Goal: Task Accomplishment & Management: Use online tool/utility

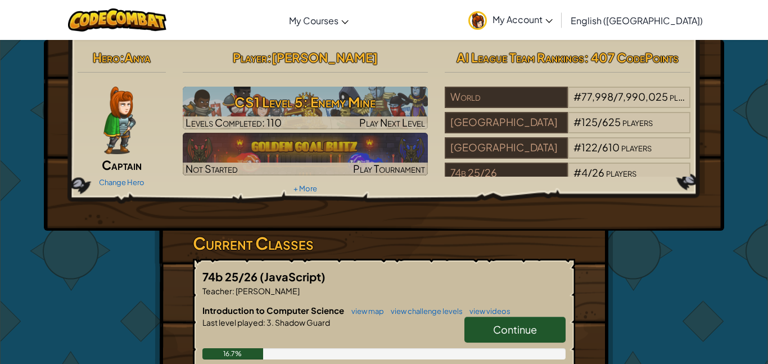
click at [552, 323] on link "Continue" at bounding box center [514, 329] width 101 height 26
click at [541, 337] on link "Continue" at bounding box center [514, 329] width 101 height 26
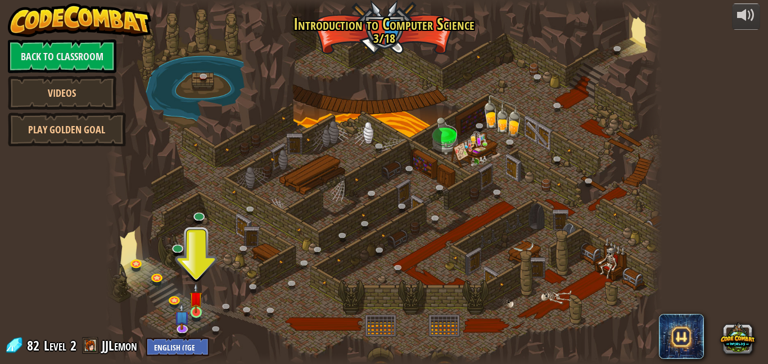
click at [200, 309] on img at bounding box center [195, 298] width 13 height 30
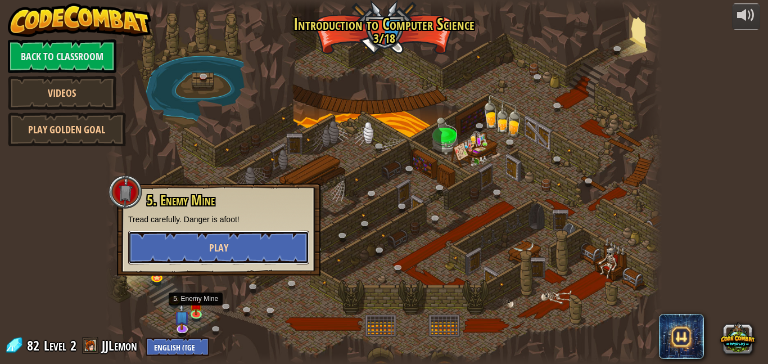
click at [187, 251] on button "Play" at bounding box center [218, 247] width 181 height 34
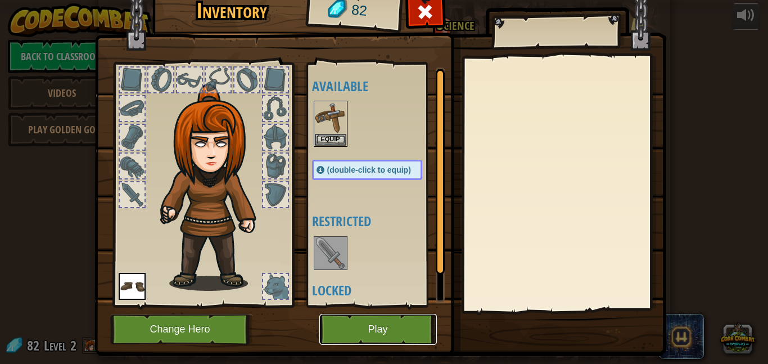
click at [397, 333] on button "Play" at bounding box center [377, 329] width 117 height 31
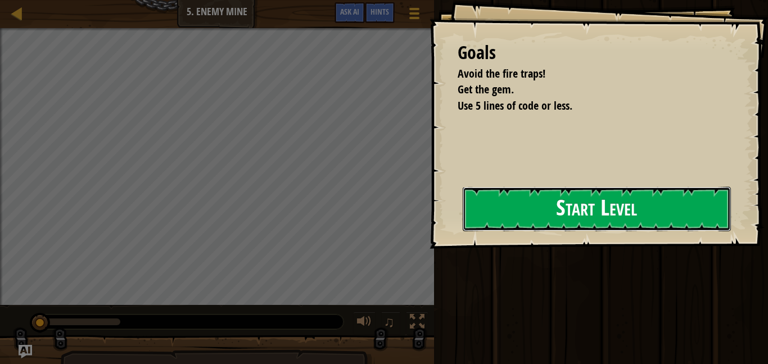
click at [552, 194] on button "Start Level" at bounding box center [596, 209] width 268 height 44
click at [580, 204] on button "Start Level" at bounding box center [596, 209] width 268 height 44
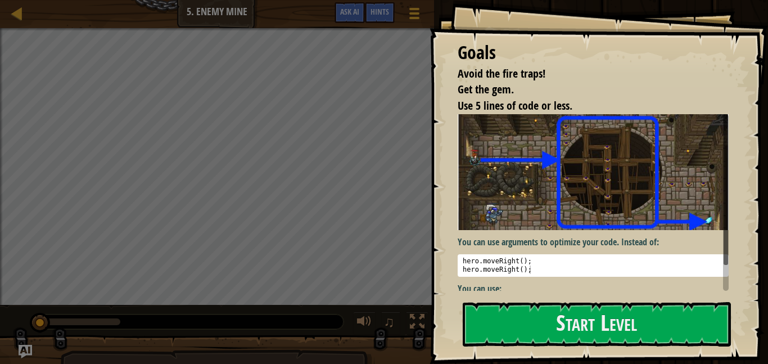
click at [647, 274] on div "hero . moveRight ( ) ; hero . moveRight ( ) ;" at bounding box center [592, 274] width 265 height 34
type textarea "hero.moveRight();"
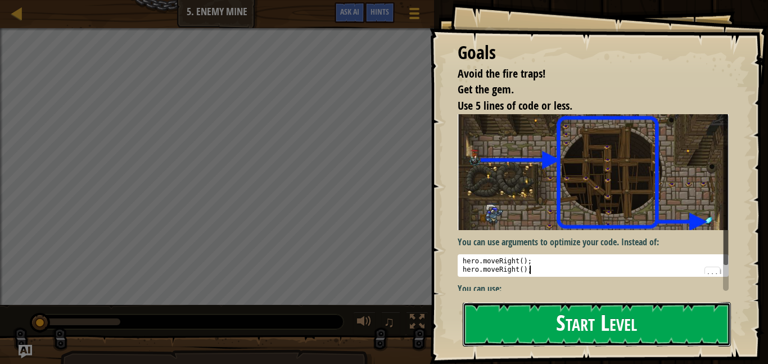
click at [646, 329] on button "Start Level" at bounding box center [596, 324] width 268 height 44
click at [645, 332] on button "Start Level" at bounding box center [596, 324] width 268 height 44
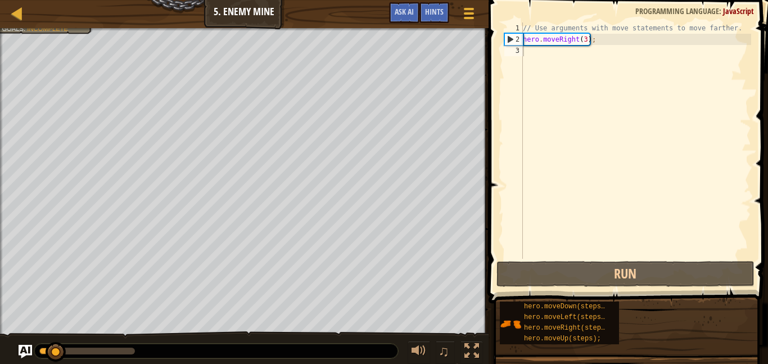
click at [391, 356] on div at bounding box center [216, 350] width 364 height 15
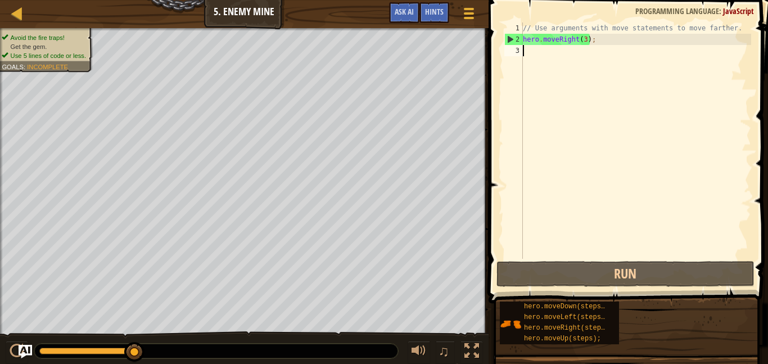
type textarea "he"
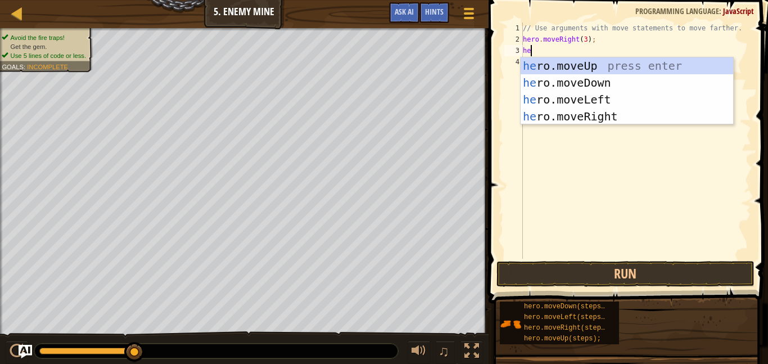
click at [654, 66] on div "he ro.moveUp press enter he ro.moveDown press enter he ro.moveLeft press enter …" at bounding box center [626, 107] width 212 height 101
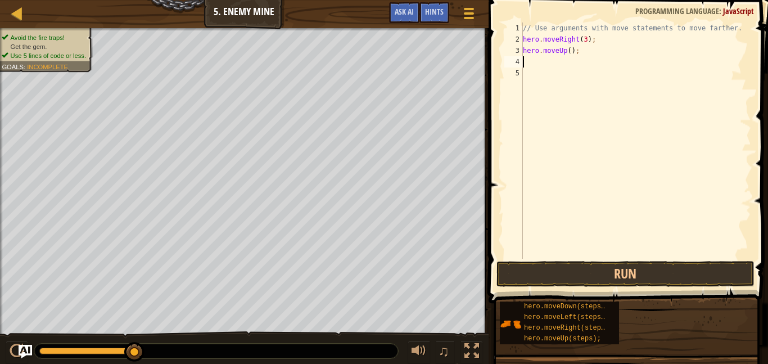
scroll to position [5, 0]
type textarea "h"
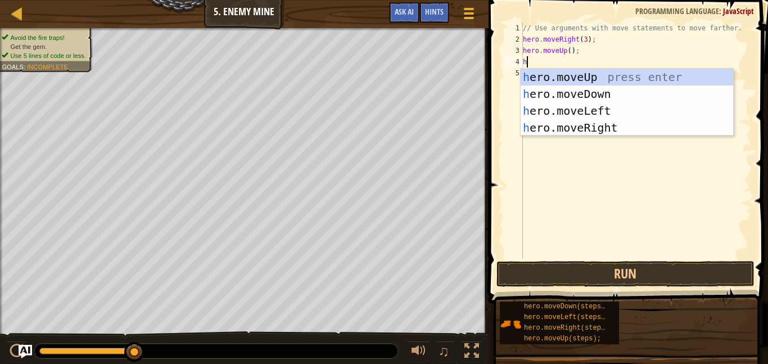
click at [647, 126] on div "h ero.moveUp press enter h ero.moveDown press enter h ero.moveLeft press enter …" at bounding box center [626, 119] width 212 height 101
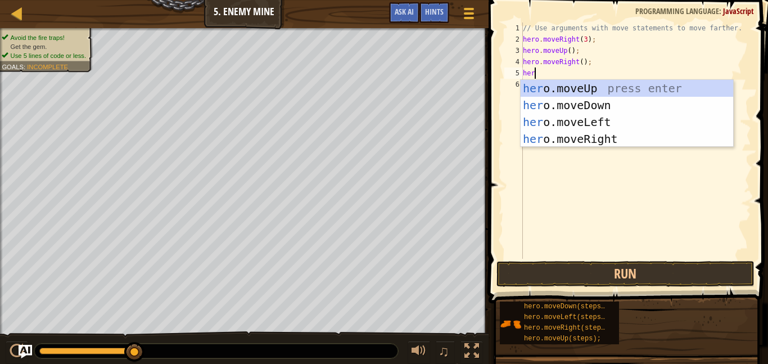
type textarea "hero"
click at [645, 101] on div "hero .moveUp press enter hero .moveDown press enter hero .moveLeft press enter …" at bounding box center [626, 130] width 212 height 101
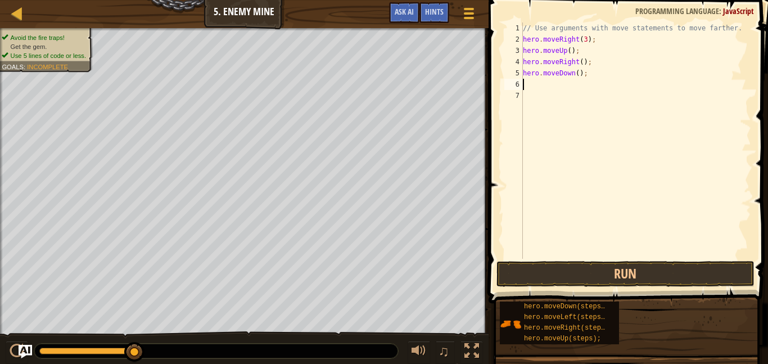
scroll to position [5, 0]
click at [577, 73] on div "// Use arguments with move statements to move farther. hero . moveRight ( 3 ) ;…" at bounding box center [635, 151] width 230 height 258
type textarea "hero.moveDown(3);"
click at [634, 275] on button "Run" at bounding box center [625, 274] width 258 height 26
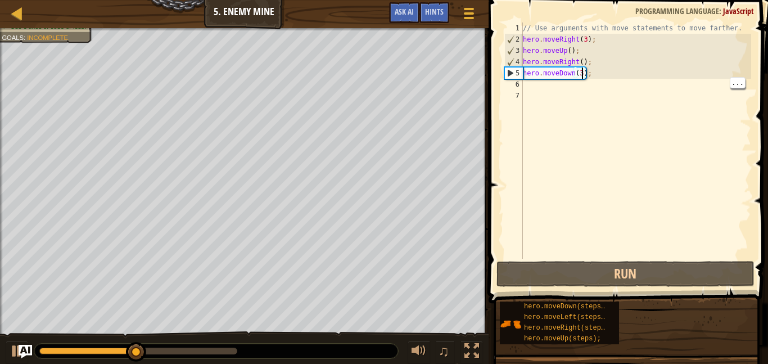
click at [586, 81] on div "// Use arguments with move statements to move farther. hero . moveRight ( 3 ) ;…" at bounding box center [635, 151] width 230 height 258
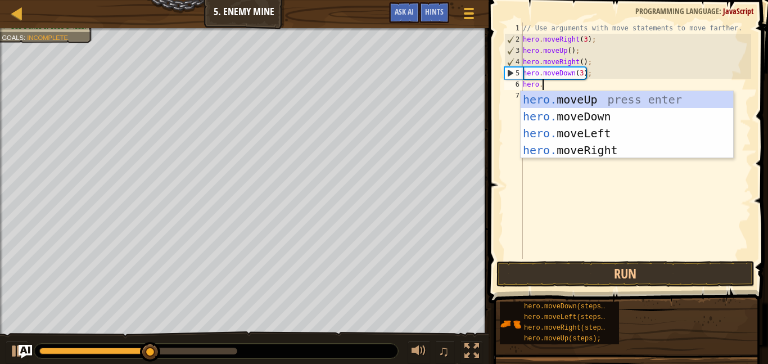
type textarea "hero.m"
click at [633, 160] on div "// Use arguments with move statements to move farther. hero . moveRight ( 3 ) ;…" at bounding box center [635, 151] width 230 height 258
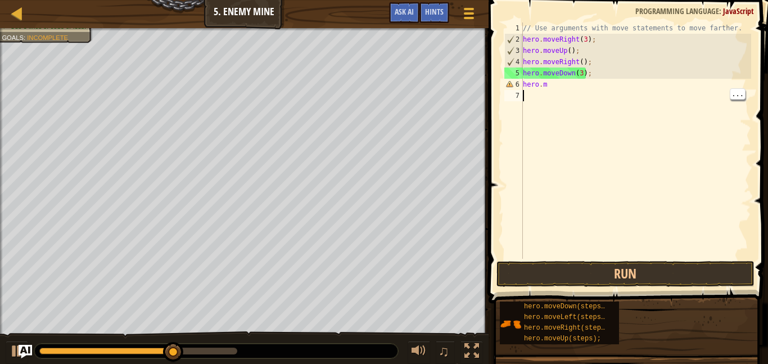
scroll to position [5, 0]
click at [619, 86] on div "// Use arguments with move statements to move farther. hero . moveRight ( 3 ) ;…" at bounding box center [635, 151] width 230 height 258
type textarea "[DOMAIN_NAME]"
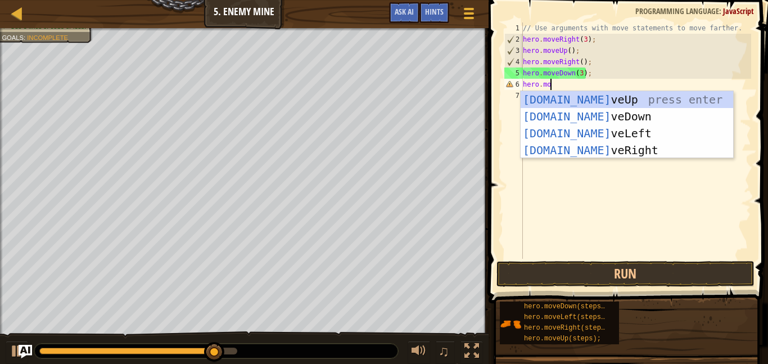
click at [637, 151] on div "hero.mo veUp press enter hero.mo veDown press enter hero.mo veLeft press enter …" at bounding box center [626, 141] width 212 height 101
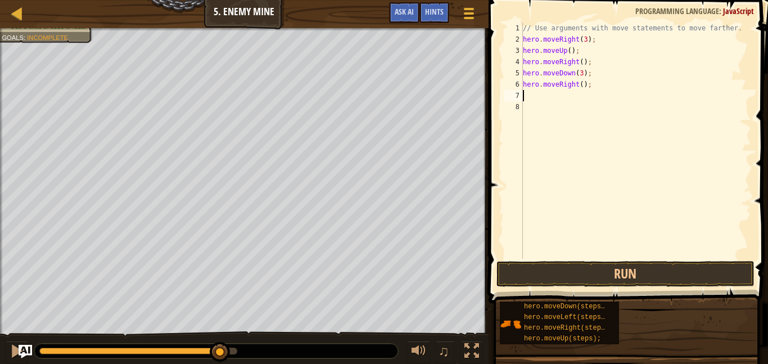
click at [585, 88] on div "// Use arguments with move statements to move farther. hero . moveRight ( 3 ) ;…" at bounding box center [635, 151] width 230 height 258
type textarea "hero.moveRight(2);"
click at [553, 147] on div "// Use arguments with move statements to move farther. hero . moveRight ( 3 ) ;…" at bounding box center [635, 151] width 230 height 258
click at [601, 263] on button "Run" at bounding box center [625, 274] width 258 height 26
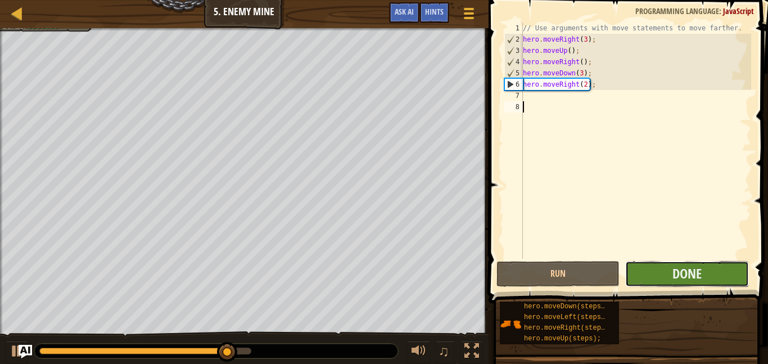
click at [730, 274] on button "Done" at bounding box center [686, 274] width 123 height 26
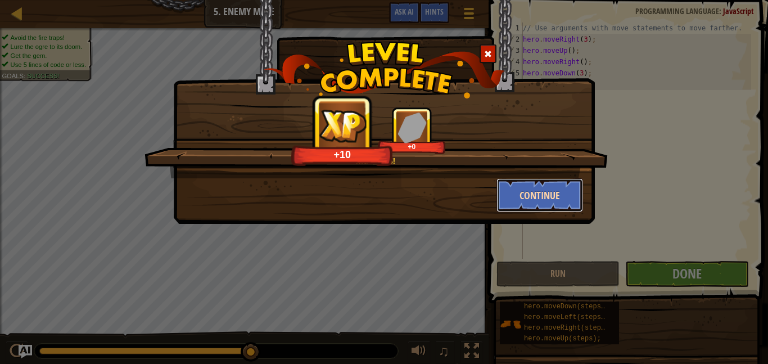
click at [559, 198] on button "Continue" at bounding box center [539, 195] width 87 height 34
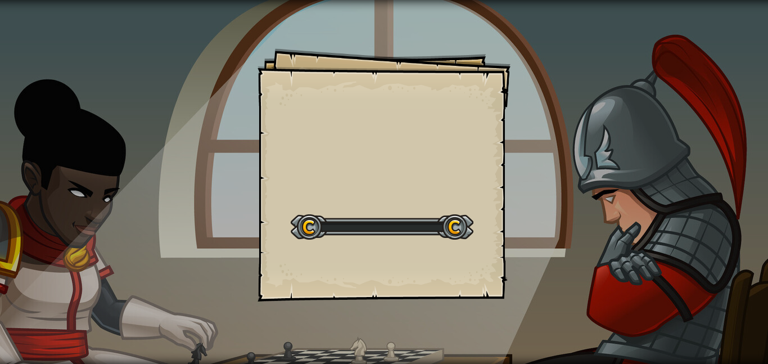
click at [547, 194] on div "Goals Start Level Error loading from server. Try refreshing the page. You'll ne…" at bounding box center [384, 182] width 768 height 364
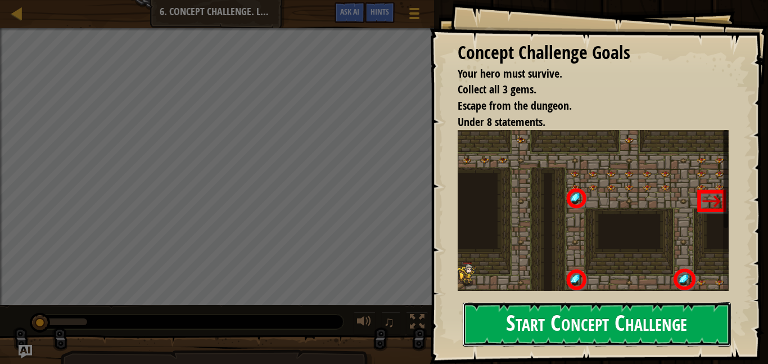
click at [621, 317] on button "Start Concept Challenge" at bounding box center [596, 324] width 268 height 44
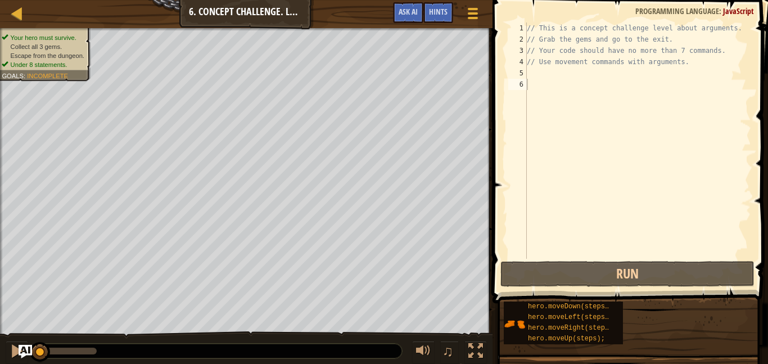
click at [607, 8] on span at bounding box center [631, 135] width 284 height 336
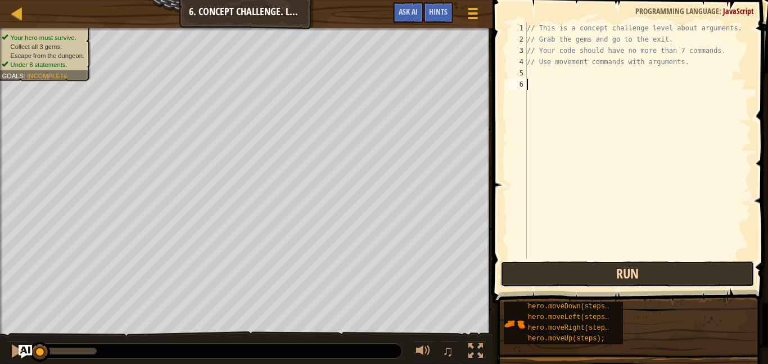
click at [618, 269] on button "Run" at bounding box center [627, 274] width 254 height 26
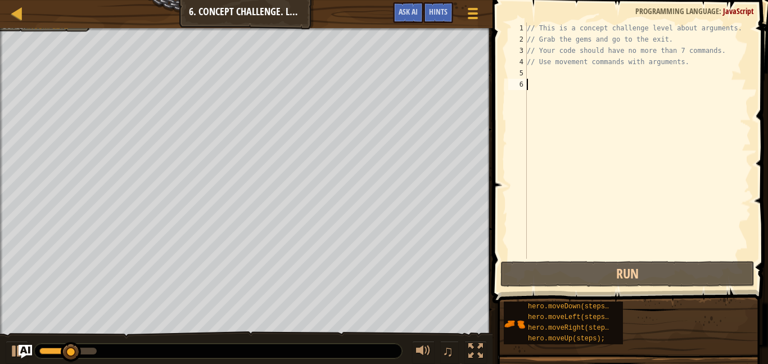
click at [602, 81] on div "// This is a concept challenge level about arguments. // Grab the gems and go t…" at bounding box center [637, 151] width 226 height 258
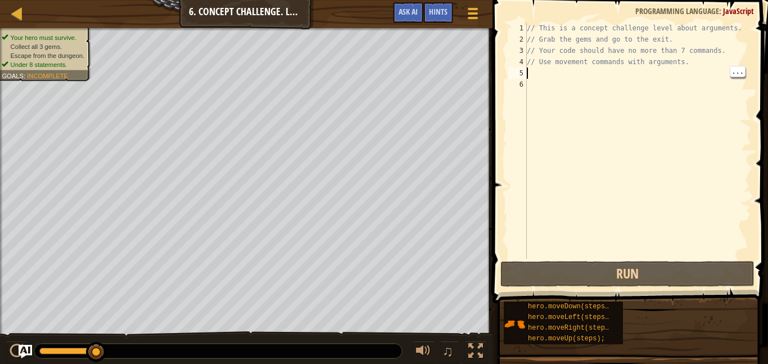
scroll to position [5, 0]
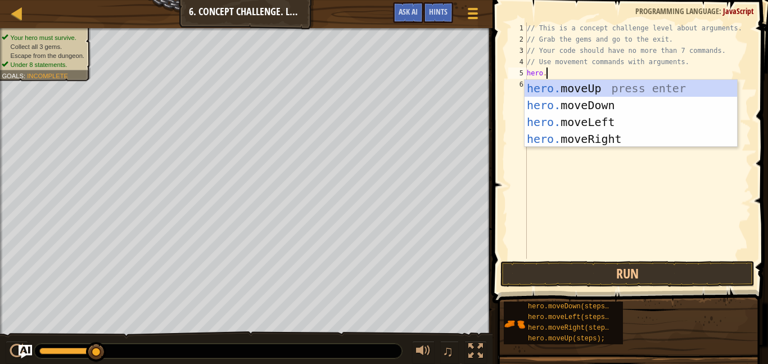
type textarea "[DOMAIN_NAME]"
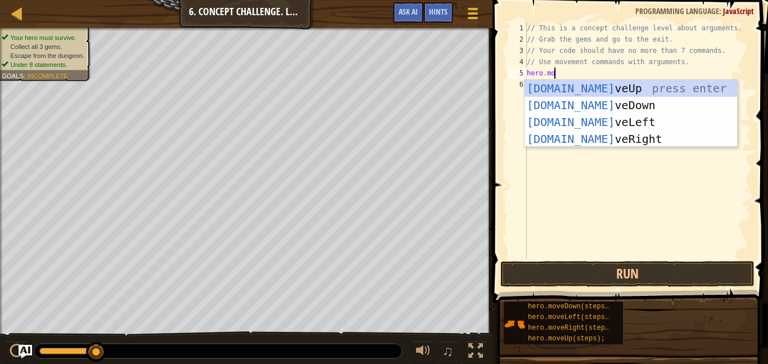
scroll to position [5, 3]
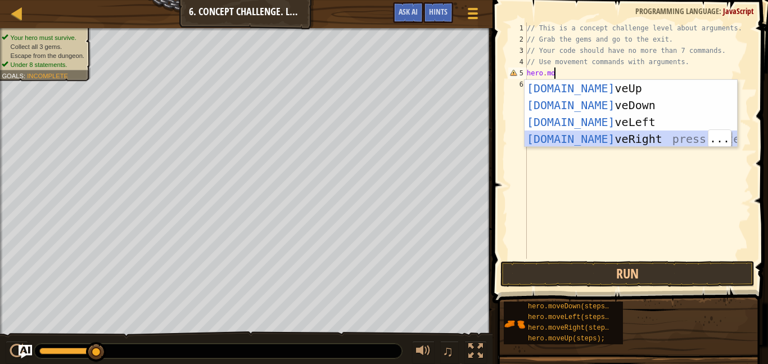
click at [597, 142] on div "hero.mo veUp press enter hero.mo veDown press enter hero.mo veLeft press enter …" at bounding box center [630, 130] width 212 height 101
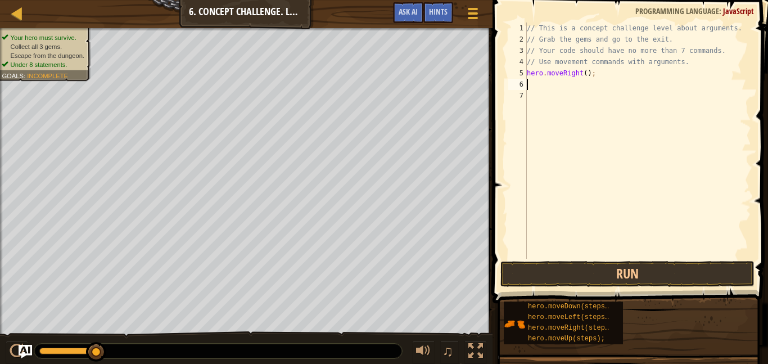
scroll to position [5, 0]
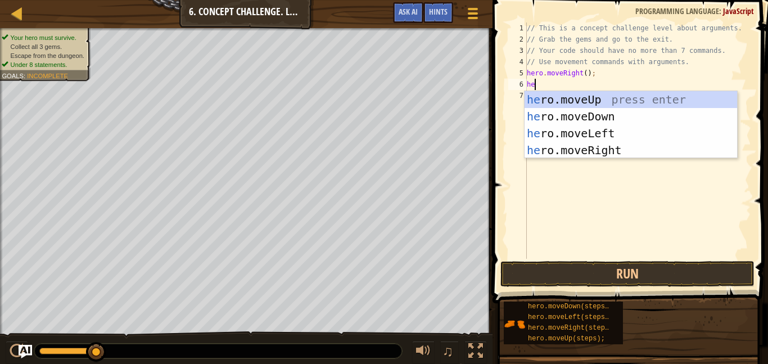
type textarea "her"
click at [629, 115] on div "her o.moveUp press enter her o.moveDown press enter her o.moveLeft press enter …" at bounding box center [630, 141] width 212 height 101
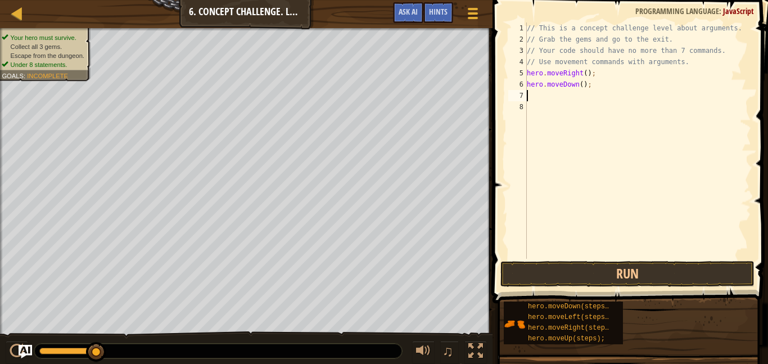
scroll to position [5, 0]
click at [617, 84] on div "// This is a concept challenge level about arguments. // Grab the gems and go t…" at bounding box center [637, 151] width 226 height 258
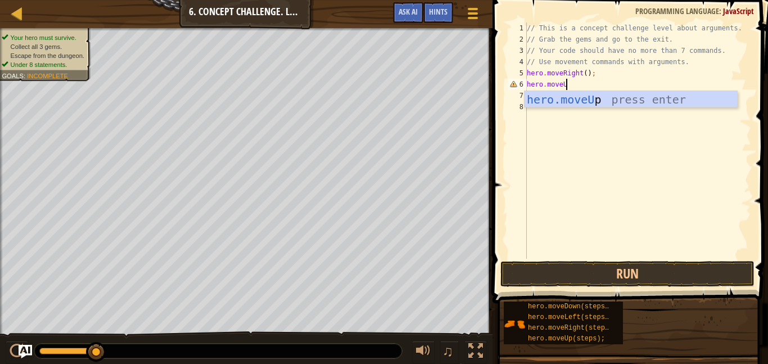
type textarea "hero.moveUp"
click at [652, 102] on div "hero.moveUp press enter" at bounding box center [630, 116] width 212 height 51
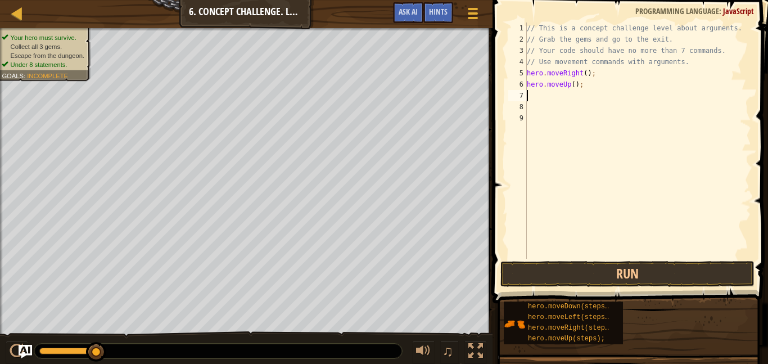
scroll to position [5, 0]
click at [583, 78] on div "// This is a concept challenge level about arguments. // Grab the gems and go t…" at bounding box center [637, 151] width 226 height 258
click at [569, 85] on div "// This is a concept challenge level about arguments. // Grab the gems and go t…" at bounding box center [637, 151] width 226 height 258
type textarea "hero.moveUp();"
click at [573, 92] on div "// This is a concept challenge level about arguments. // Grab the gems and go t…" at bounding box center [637, 151] width 226 height 258
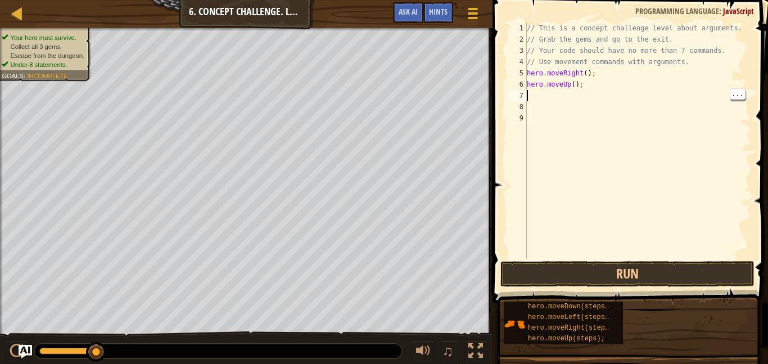
click at [574, 83] on div "// This is a concept challenge level about arguments. // Grab the gems and go t…" at bounding box center [637, 151] width 226 height 258
click at [574, 83] on div "// This is a concept challenge level about arguments. // Grab the gems and go t…" at bounding box center [637, 140] width 226 height 236
type textarea "hero.moveUp(3);"
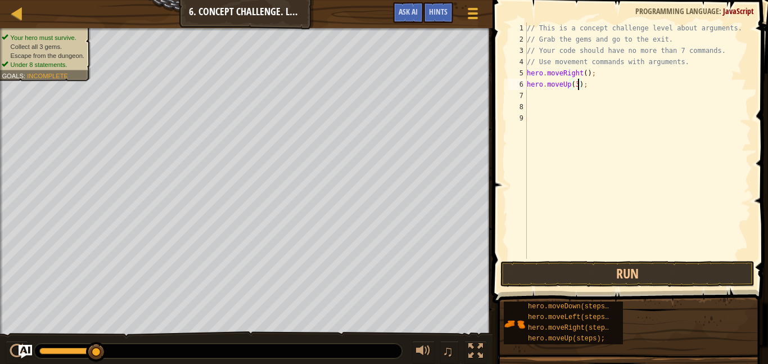
click at [601, 100] on div "// This is a concept challenge level about arguments. // Grab the gems and go t…" at bounding box center [637, 151] width 226 height 258
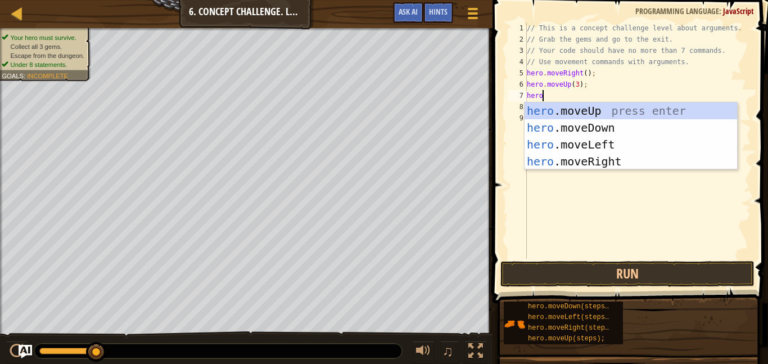
scroll to position [5, 2]
type textarea "hero.move"
click at [630, 166] on div "hero.move Up press enter hero.move Down press enter hero.move Left press enter …" at bounding box center [630, 152] width 212 height 101
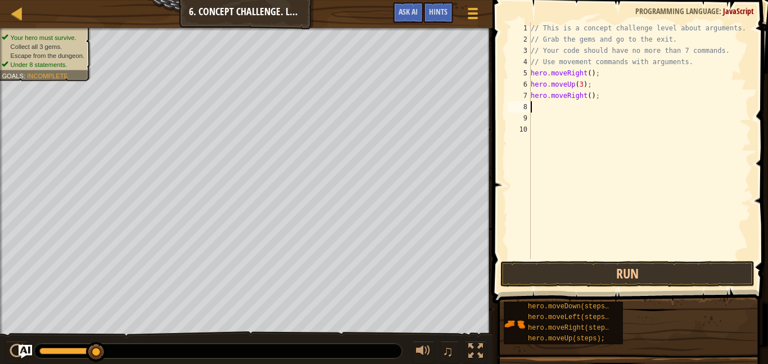
click at [571, 118] on div "// This is a concept challenge level about arguments. // Grab the gems and go t…" at bounding box center [639, 151] width 223 height 258
click at [648, 120] on div "// This is a concept challenge level about arguments. // Grab the gems and go t…" at bounding box center [639, 151] width 223 height 258
click at [589, 124] on div "// This is a concept challenge level about arguments. // Grab the gems and go t…" at bounding box center [639, 151] width 223 height 258
click at [566, 104] on div "// This is a concept challenge level about arguments. // Grab the gems and go t…" at bounding box center [639, 151] width 223 height 258
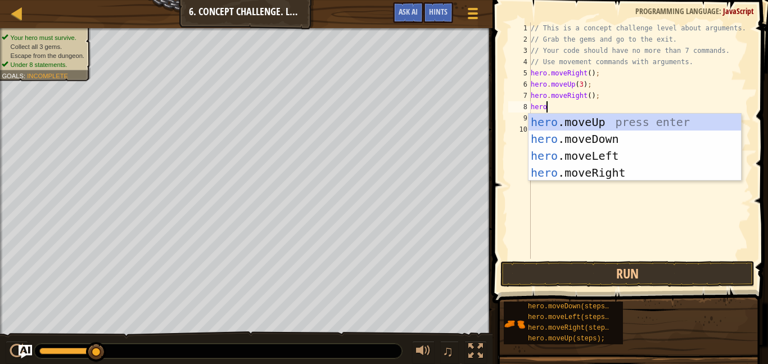
scroll to position [5, 2]
click at [570, 93] on div "// This is a concept challenge level about arguments. // Grab the gems and go t…" at bounding box center [639, 151] width 223 height 258
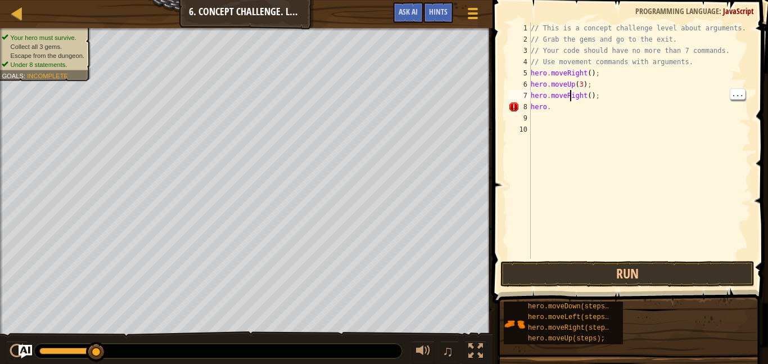
click at [598, 92] on div "// This is a concept challenge level about arguments. // Grab the gems and go t…" at bounding box center [639, 151] width 223 height 258
click at [589, 93] on div "// This is a concept challenge level about arguments. // Grab the gems and go t…" at bounding box center [639, 151] width 223 height 258
type textarea "hero.moveRight(2);"
click at [591, 119] on div "// This is a concept challenge level about arguments. // Grab the gems and go t…" at bounding box center [639, 151] width 223 height 258
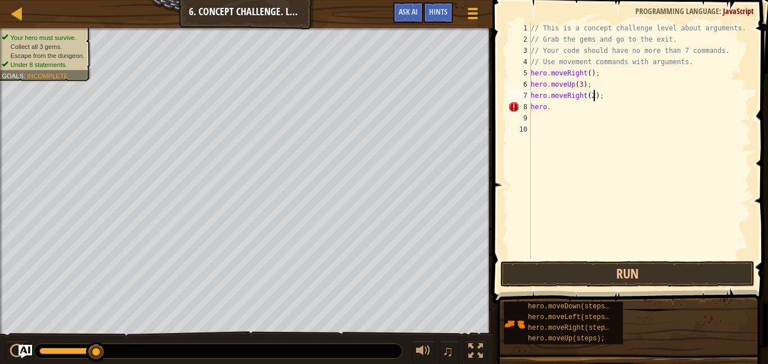
scroll to position [5, 0]
click at [587, 110] on div "// This is a concept challenge level about arguments. // Grab the gems and go t…" at bounding box center [639, 151] width 223 height 258
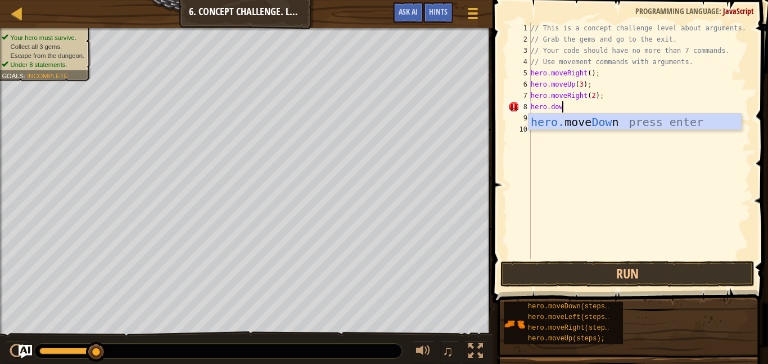
type textarea "hero.down"
click at [607, 125] on div "hero. move Down press enter" at bounding box center [634, 139] width 212 height 51
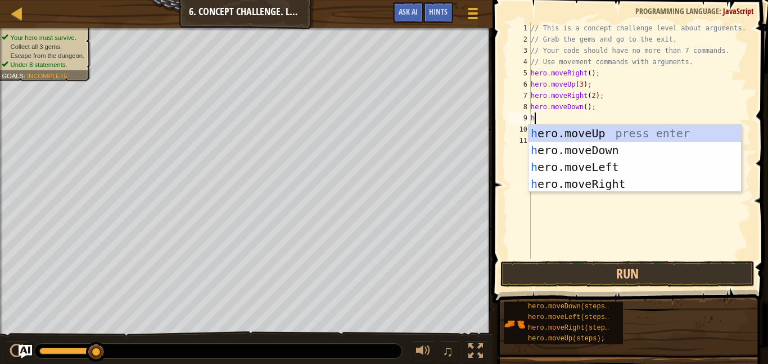
scroll to position [5, 1]
type textarea "her"
click at [619, 167] on div "her o.moveUp press enter her o.moveDown press enter her o.moveLeft press enter …" at bounding box center [634, 175] width 212 height 101
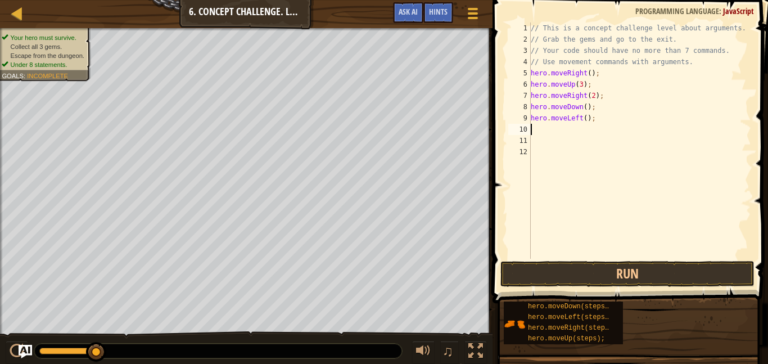
scroll to position [5, 0]
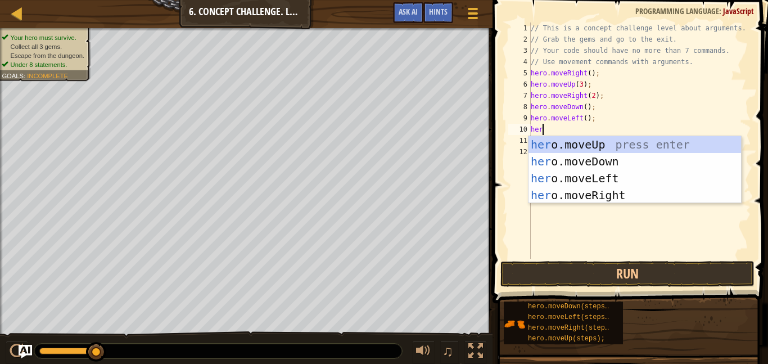
type textarea "hero"
click at [622, 161] on div "hero .moveUp press enter hero .moveDown press enter hero .moveLeft press enter …" at bounding box center [634, 186] width 212 height 101
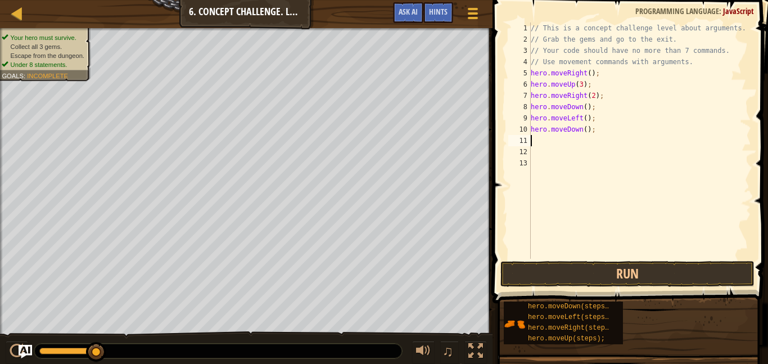
click at [582, 131] on div "// This is a concept challenge level about arguments. // Grab the gems and go t…" at bounding box center [639, 151] width 223 height 258
click at [577, 125] on div "// This is a concept challenge level about arguments. // Grab the gems and go t…" at bounding box center [639, 151] width 223 height 258
click at [591, 129] on div "// This is a concept challenge level about arguments. // Grab the gems and go t…" at bounding box center [639, 151] width 223 height 258
click at [584, 133] on div "// This is a concept challenge level about arguments. // Grab the gems and go t…" at bounding box center [639, 151] width 223 height 258
type textarea "hero.moveDown(2);"
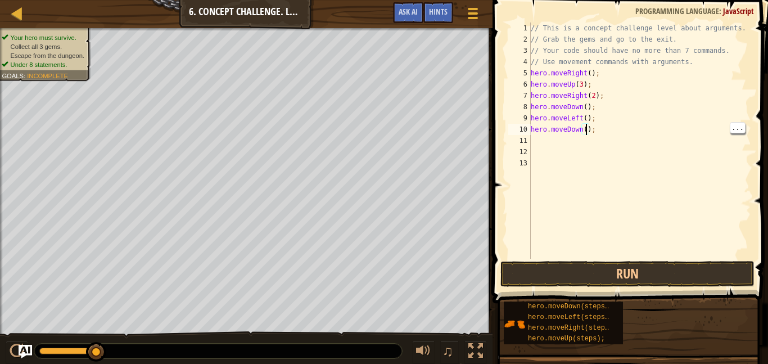
scroll to position [5, 9]
click at [605, 150] on div "// This is a concept challenge level about arguments. // Grab the gems and go t…" at bounding box center [639, 151] width 223 height 258
click at [593, 146] on div "// This is a concept challenge level about arguments. // Grab the gems and go t…" at bounding box center [639, 151] width 223 height 258
click at [569, 135] on div "// This is a concept challenge level about arguments. // Grab the gems and go t…" at bounding box center [639, 151] width 223 height 258
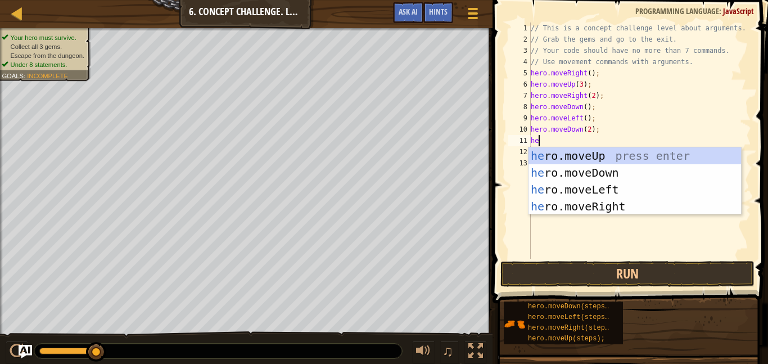
scroll to position [5, 1]
click at [638, 0] on body "Map Introduction to Computer Science 6. Concept Challenge. Long Steps Game Menu…" at bounding box center [384, 0] width 768 height 0
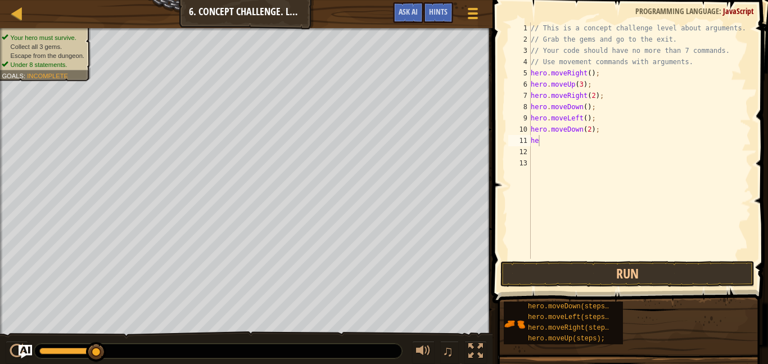
click at [578, 141] on div "// This is a concept challenge level about arguments. // Grab the gems and go t…" at bounding box center [639, 151] width 223 height 258
type textarea "her"
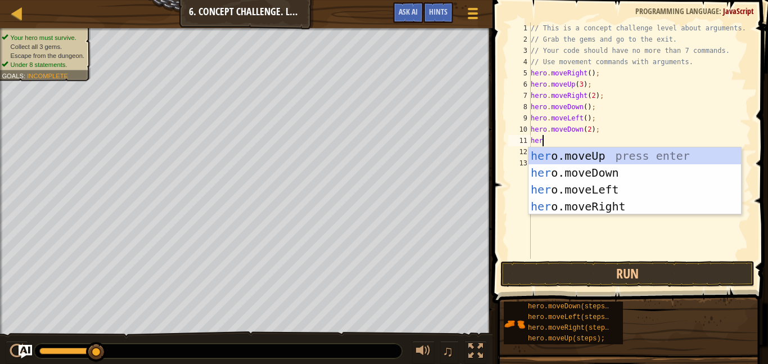
click at [645, 216] on div "// This is a concept challenge level about arguments. // Grab the gems and go t…" at bounding box center [639, 151] width 223 height 258
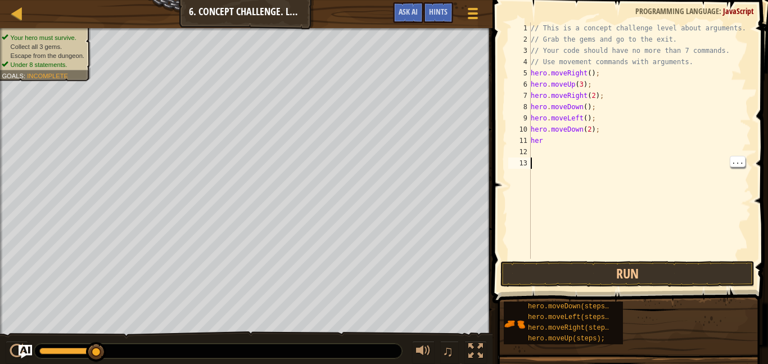
scroll to position [5, 0]
click at [577, 139] on div "// This is a concept challenge level about arguments. // Grab the gems and go t…" at bounding box center [639, 151] width 223 height 258
type textarea "hero"
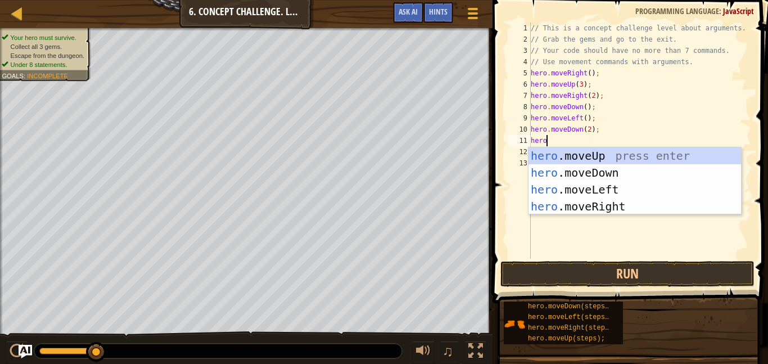
scroll to position [5, 2]
click at [638, 206] on div "hero .moveUp press enter hero .moveDown press enter hero .moveLeft press enter …" at bounding box center [634, 197] width 212 height 101
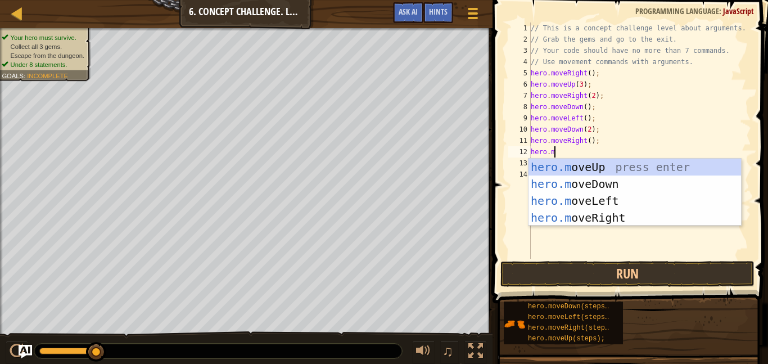
type textarea "[DOMAIN_NAME]"
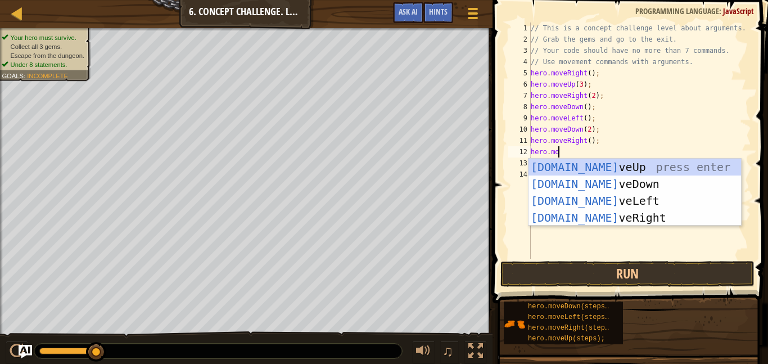
scroll to position [5, 3]
click at [619, 171] on div "hero.mo veUp press enter hero.mo veDown press enter hero.mo veLeft press enter …" at bounding box center [634, 208] width 212 height 101
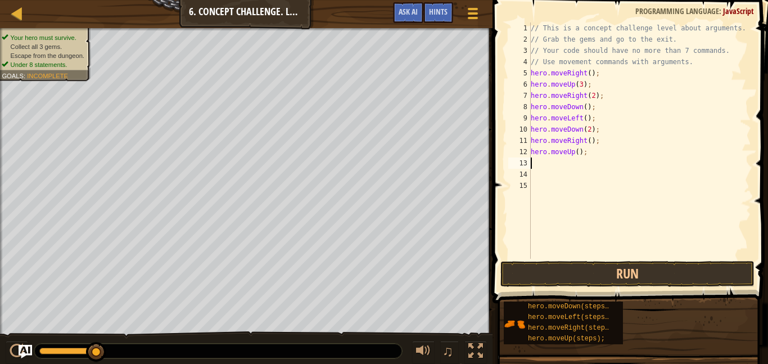
scroll to position [5, 0]
click at [586, 157] on div "// This is a concept challenge level about arguments. // Grab the gems and go t…" at bounding box center [639, 151] width 223 height 258
click at [578, 148] on div "// This is a concept challenge level about arguments. // Grab the gems and go t…" at bounding box center [639, 151] width 223 height 258
type textarea "hero.moveUp(2);"
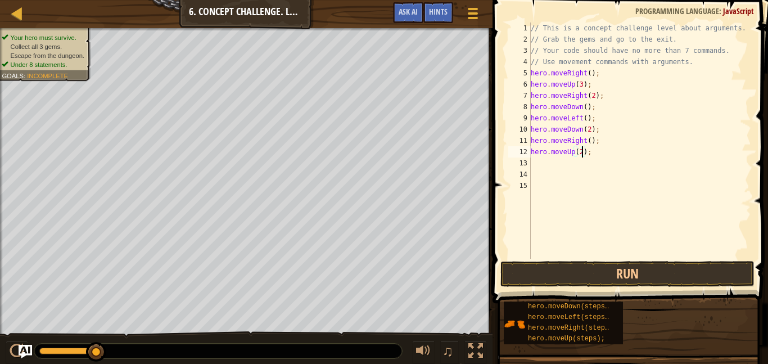
click at [593, 165] on div "// This is a concept challenge level about arguments. // Grab the gems and go t…" at bounding box center [639, 151] width 223 height 258
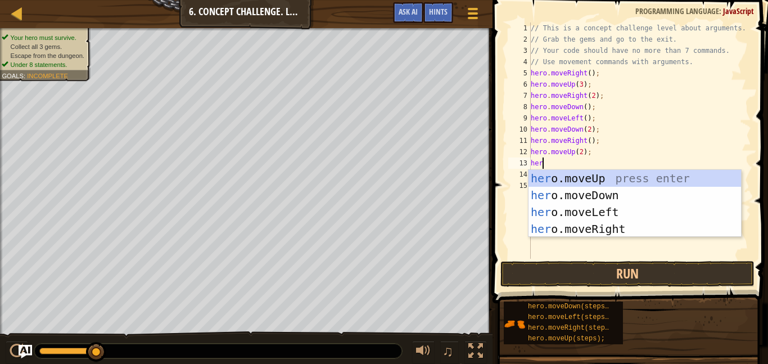
type textarea "hero"
click at [675, 231] on div "hero .moveUp press enter hero .moveDown press enter hero .moveLeft press enter …" at bounding box center [634, 220] width 212 height 101
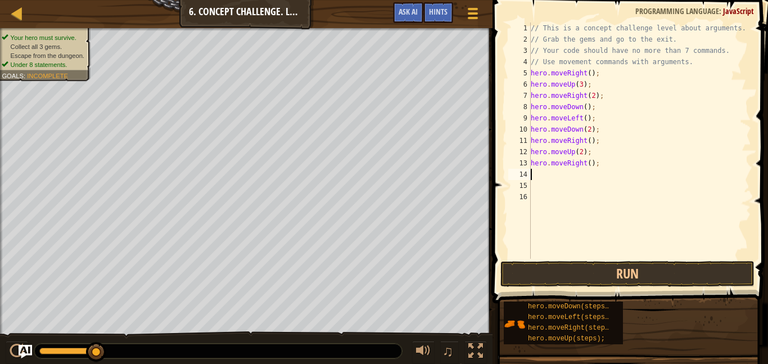
click at [590, 174] on div "// This is a concept challenge level about arguments. // Grab the gems and go t…" at bounding box center [639, 151] width 223 height 258
click at [592, 162] on div "// This is a concept challenge level about arguments. // Grab the gems and go t…" at bounding box center [639, 151] width 223 height 258
type textarea "hero.moveRight();"
click at [598, 187] on div "// This is a concept challenge level about arguments. // Grab the gems and go t…" at bounding box center [639, 151] width 223 height 258
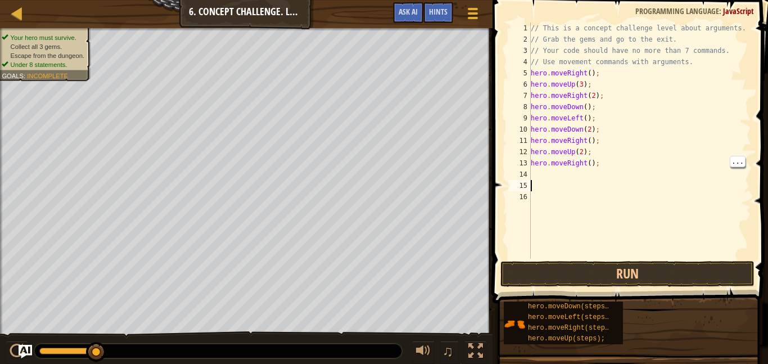
click at [588, 165] on div "// This is a concept challenge level about arguments. // Grab the gems and go t…" at bounding box center [639, 151] width 223 height 258
click at [723, 266] on button "Run" at bounding box center [627, 274] width 254 height 26
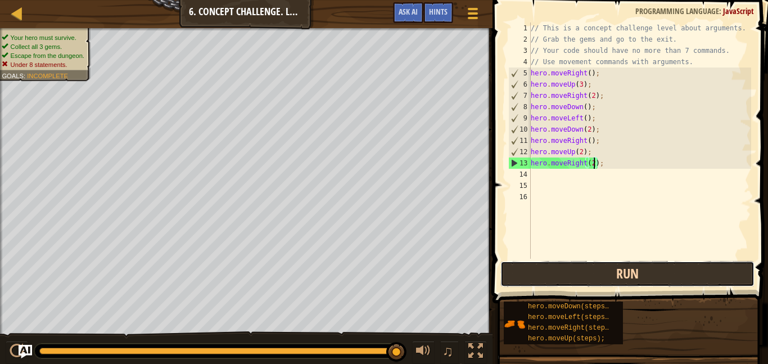
click at [569, 277] on button "Run" at bounding box center [627, 274] width 254 height 26
click at [543, 281] on button "Run" at bounding box center [627, 274] width 254 height 26
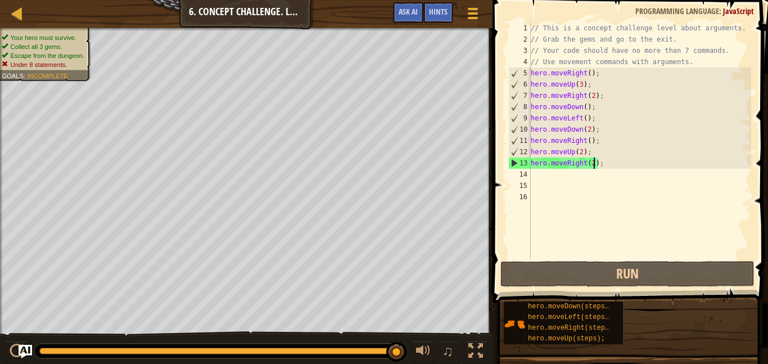
click at [2, 341] on div "♫" at bounding box center [246, 348] width 492 height 34
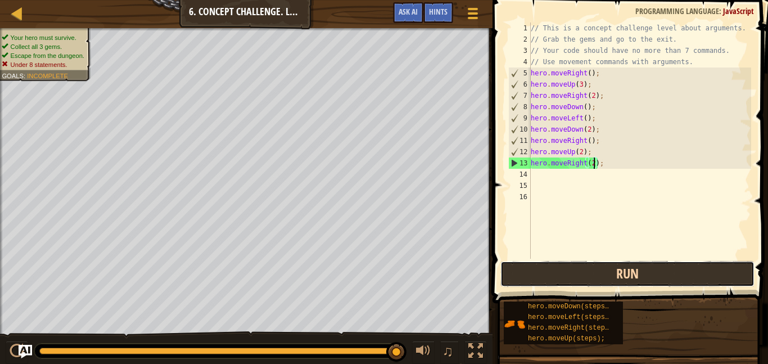
click at [618, 282] on button "Run" at bounding box center [627, 274] width 254 height 26
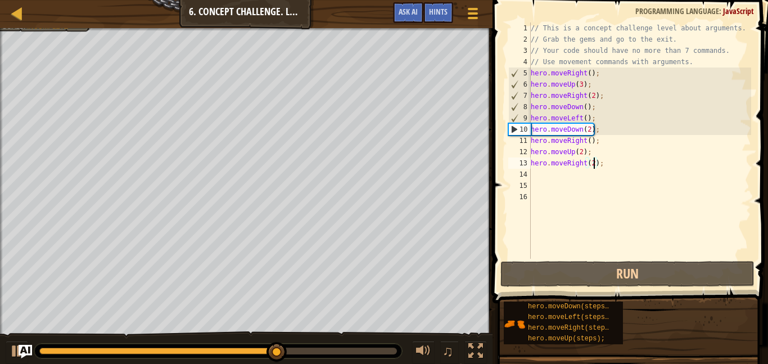
click at [584, 117] on div "// This is a concept challenge level about arguments. // Grab the gems and go t…" at bounding box center [639, 151] width 223 height 258
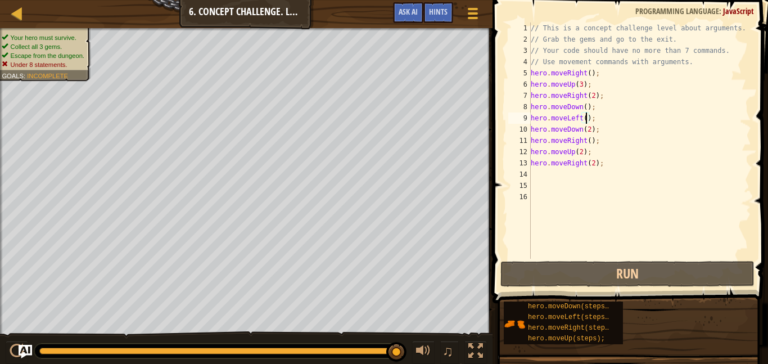
scroll to position [5, 8]
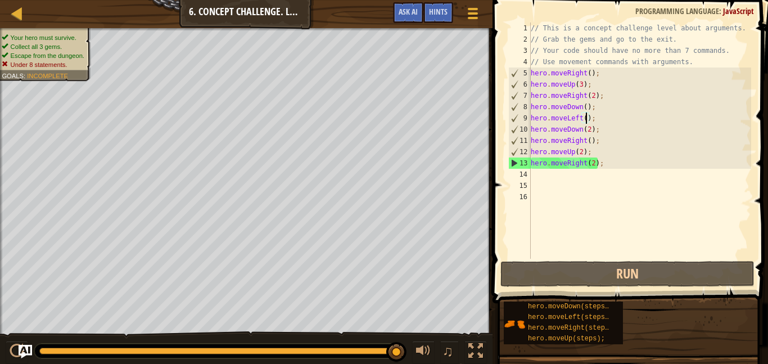
click at [587, 104] on div "// This is a concept challenge level about arguments. // Grab the gems and go t…" at bounding box center [639, 151] width 223 height 258
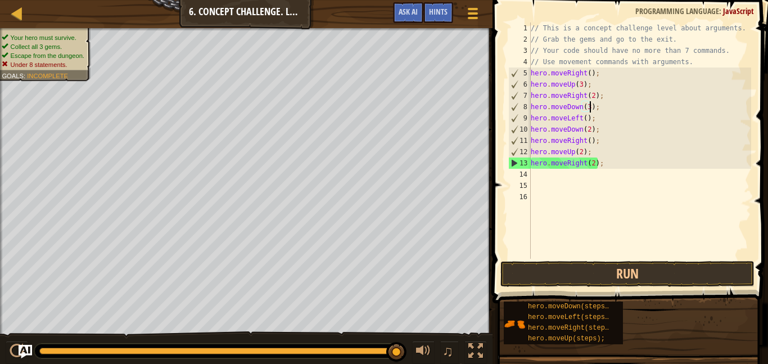
scroll to position [5, 9]
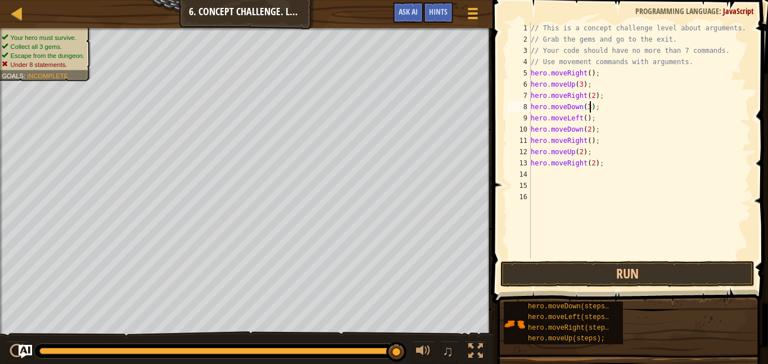
click at [582, 115] on div "// This is a concept challenge level about arguments. // Grab the gems and go t…" at bounding box center [639, 151] width 223 height 258
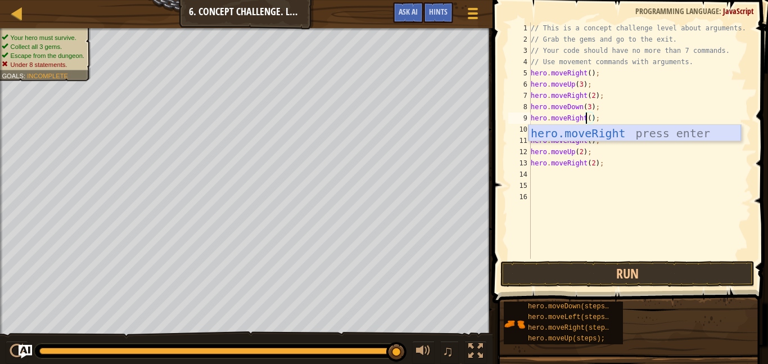
click at [588, 137] on div "hero.moveRight press enter" at bounding box center [634, 150] width 212 height 51
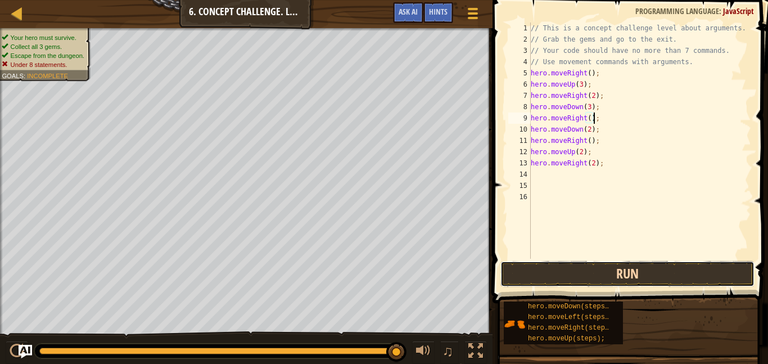
click at [596, 278] on button "Run" at bounding box center [627, 274] width 254 height 26
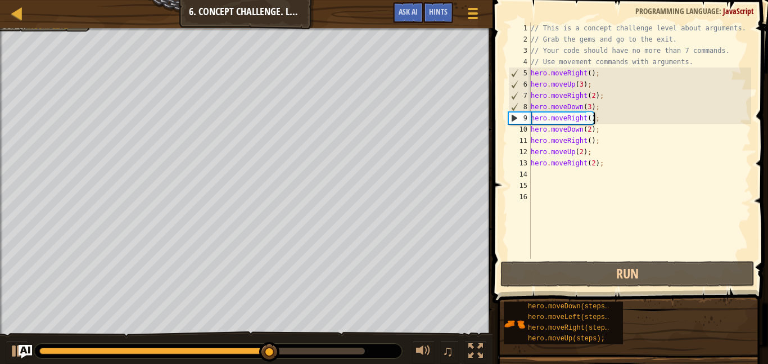
click at [571, 114] on div "// This is a concept challenge level about arguments. // Grab the gems and go t…" at bounding box center [639, 151] width 223 height 258
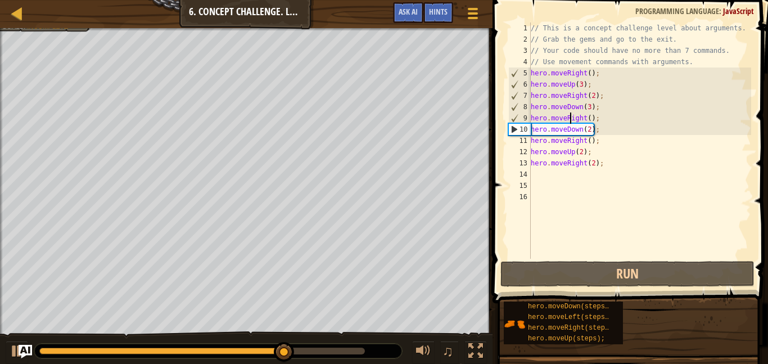
click at [580, 127] on div "// This is a concept challenge level about arguments. // Grab the gems and go t…" at bounding box center [639, 151] width 223 height 258
click at [584, 116] on div "// This is a concept challenge level about arguments. // Grab the gems and go t…" at bounding box center [639, 151] width 223 height 258
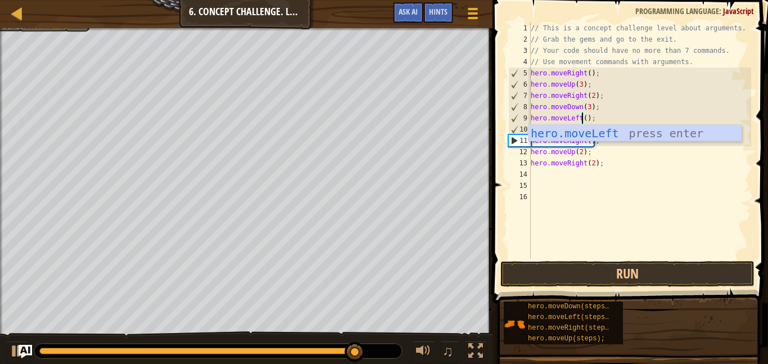
scroll to position [5, 8]
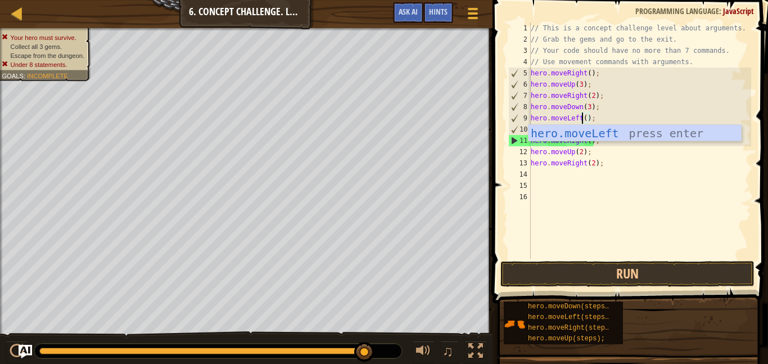
click at [599, 142] on div "// This is a concept challenge level about arguments. // Grab the gems and go t…" at bounding box center [639, 151] width 223 height 258
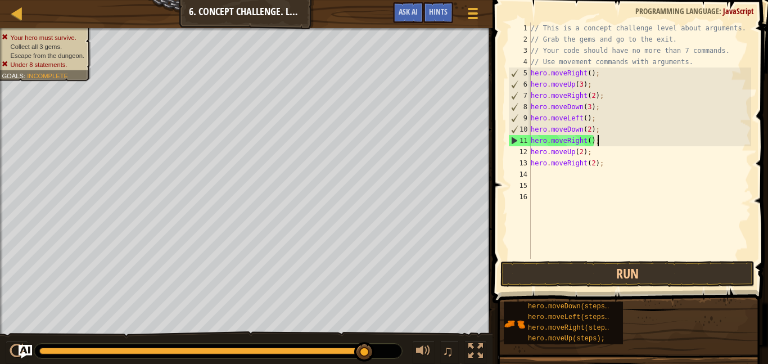
click at [586, 140] on div "// This is a concept challenge level about arguments. // Grab the gems and go t…" at bounding box center [639, 151] width 223 height 258
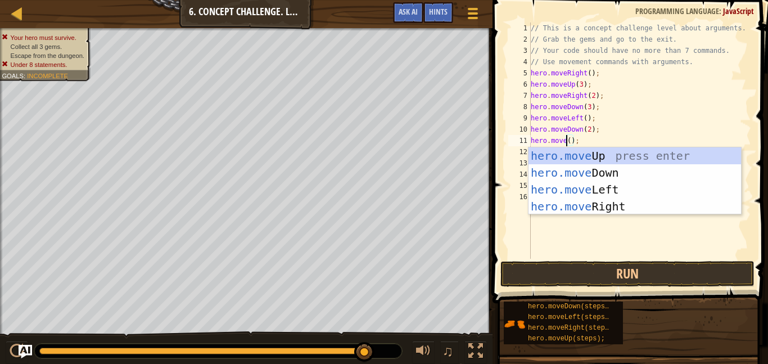
click at [579, 131] on div "// This is a concept challenge level about arguments. // Grab the gems and go t…" at bounding box center [639, 151] width 223 height 258
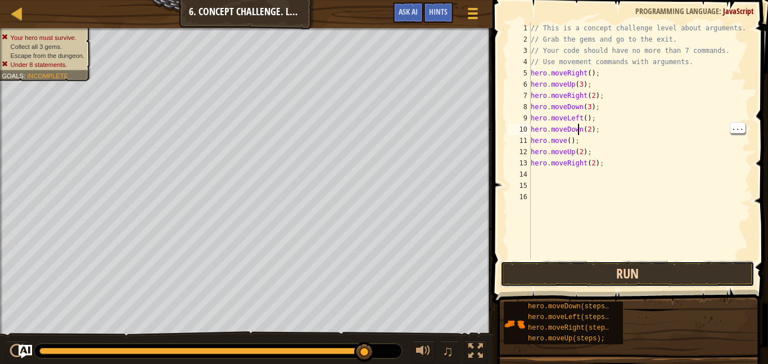
click at [711, 273] on button "Run" at bounding box center [627, 274] width 254 height 26
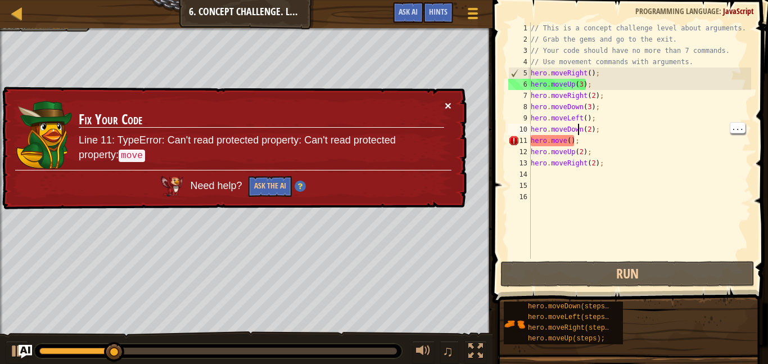
click at [448, 108] on button "×" at bounding box center [447, 105] width 7 height 12
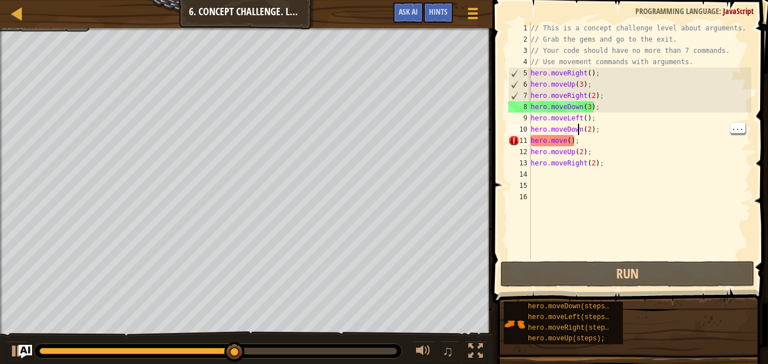
click at [574, 132] on div "// This is a concept challenge level about arguments. // Grab the gems and go t…" at bounding box center [639, 151] width 223 height 258
click at [577, 120] on div "// This is a concept challenge level about arguments. // Grab the gems and go t…" at bounding box center [639, 151] width 223 height 258
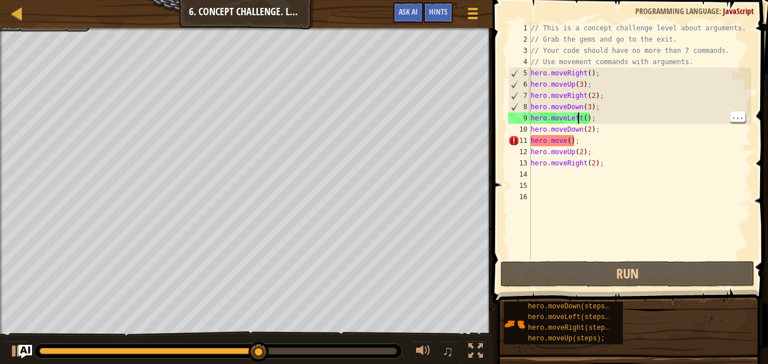
click at [579, 125] on div "// This is a concept challenge level about arguments. // Grab the gems and go t…" at bounding box center [639, 151] width 223 height 258
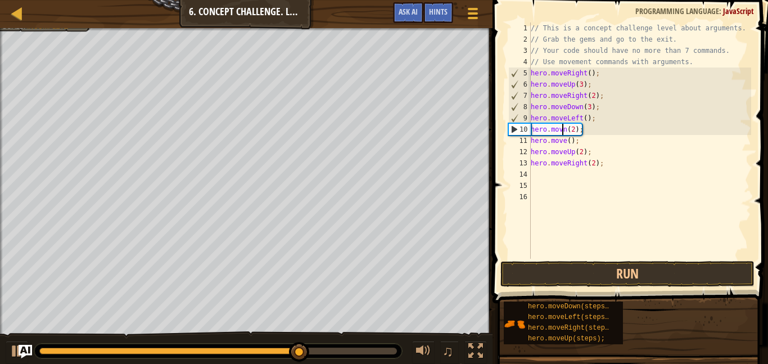
click at [568, 131] on div "// This is a concept challenge level about arguments. // Grab the gems and go t…" at bounding box center [639, 151] width 223 height 258
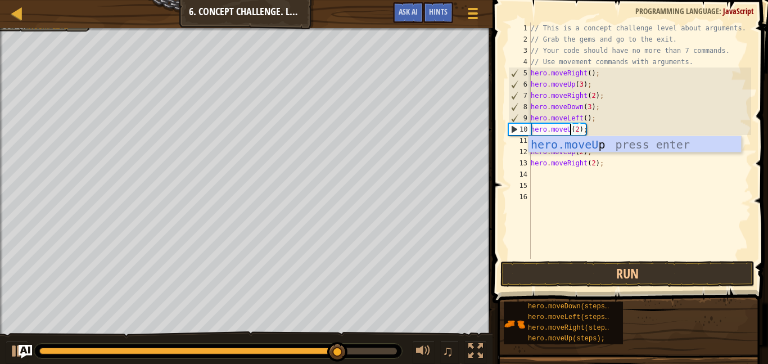
type textarea "hero.moveUp(2);"
click at [598, 197] on div "// This is a concept challenge level about arguments. // Grab the gems and go t…" at bounding box center [639, 151] width 223 height 258
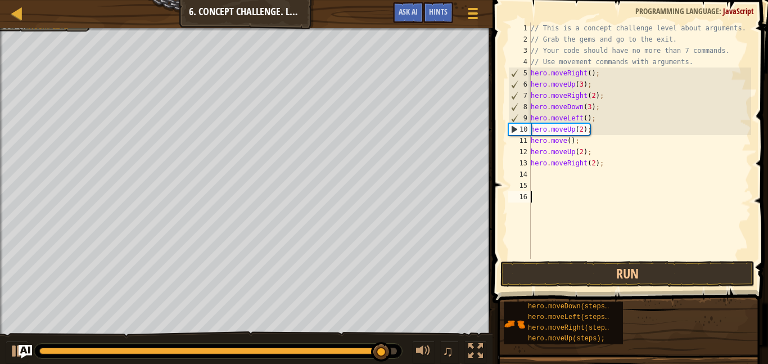
click at [580, 139] on div "// This is a concept challenge level about arguments. // Grab the gems and go t…" at bounding box center [639, 151] width 223 height 258
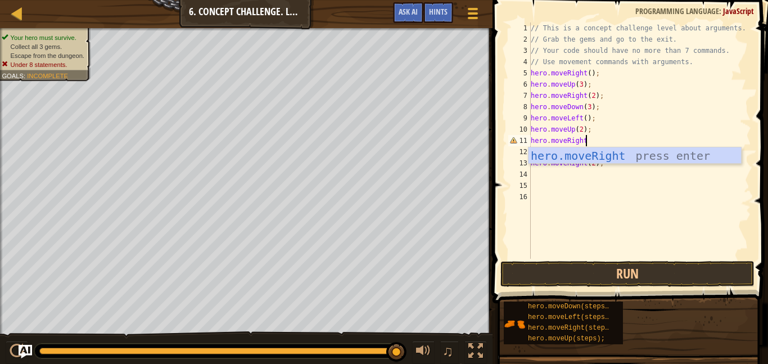
scroll to position [5, 7]
click at [599, 166] on div "// This is a concept challenge level about arguments. // Grab the gems and go t…" at bounding box center [639, 151] width 223 height 258
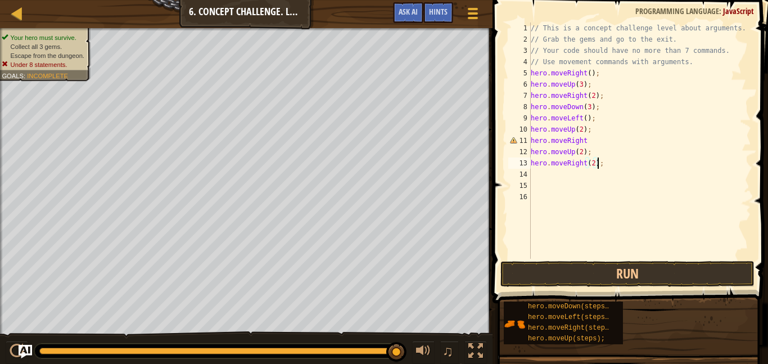
click at [588, 137] on div "// This is a concept challenge level about arguments. // Grab the gems and go t…" at bounding box center [639, 151] width 223 height 258
click at [527, 140] on div "11" at bounding box center [519, 140] width 22 height 11
click at [534, 150] on div "// This is a concept challenge level about arguments. // Grab the gems and go t…" at bounding box center [639, 151] width 223 height 258
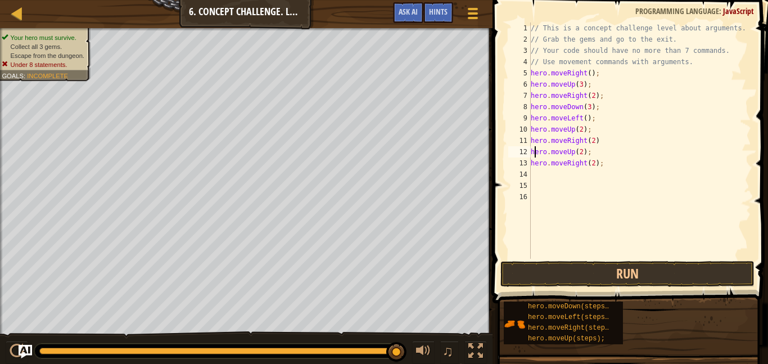
click at [534, 150] on div "// This is a concept challenge level about arguments. // Grab the gems and go t…" at bounding box center [639, 151] width 223 height 258
type textarea "hero.moveUp(2);"
click at [534, 150] on div "// This is a concept challenge level about arguments. // Grab the gems and go t…" at bounding box center [639, 140] width 223 height 236
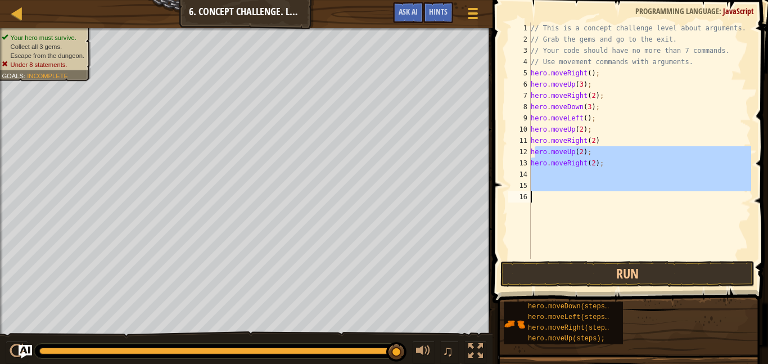
drag, startPoint x: 534, startPoint y: 151, endPoint x: 639, endPoint y: 197, distance: 114.5
click at [639, 197] on div "// This is a concept challenge level about arguments. // Grab the gems and go t…" at bounding box center [639, 151] width 223 height 258
type textarea "h"
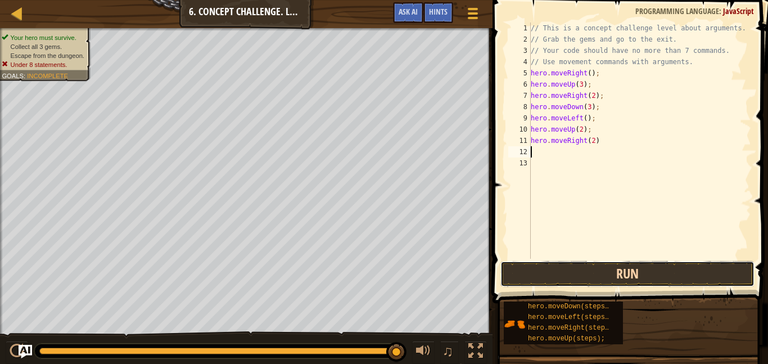
click at [645, 270] on button "Run" at bounding box center [627, 274] width 254 height 26
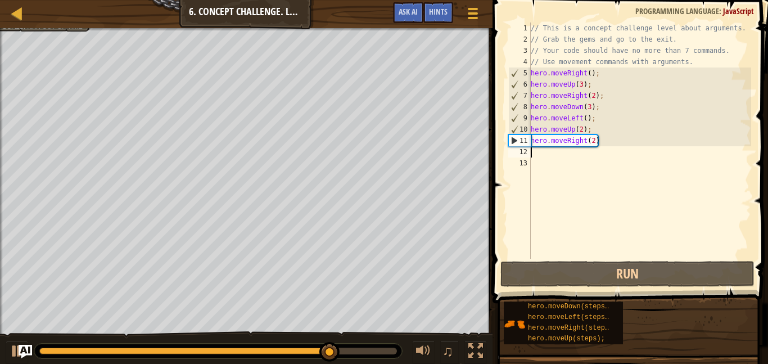
click at [595, 143] on div "// This is a concept challenge level about arguments. // Grab the gems and go t…" at bounding box center [639, 151] width 223 height 258
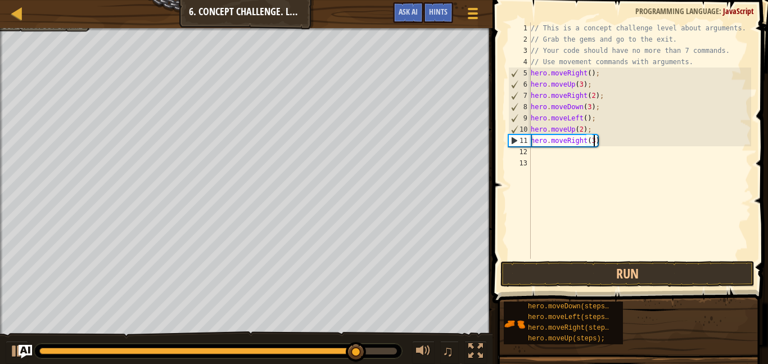
scroll to position [5, 9]
type textarea "hero.moveRight(3)"
click at [716, 264] on button "Run" at bounding box center [627, 274] width 254 height 26
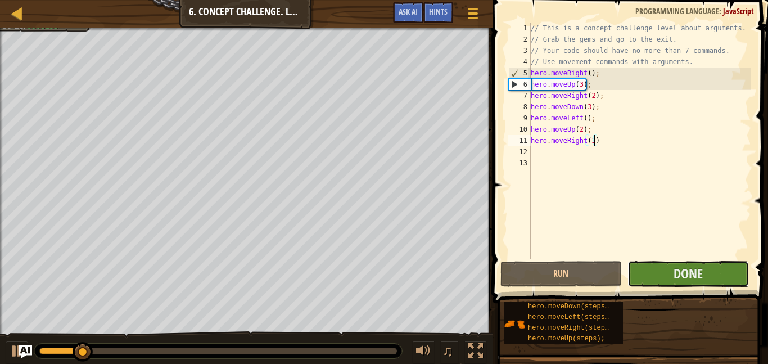
click at [718, 278] on button "Done" at bounding box center [687, 274] width 121 height 26
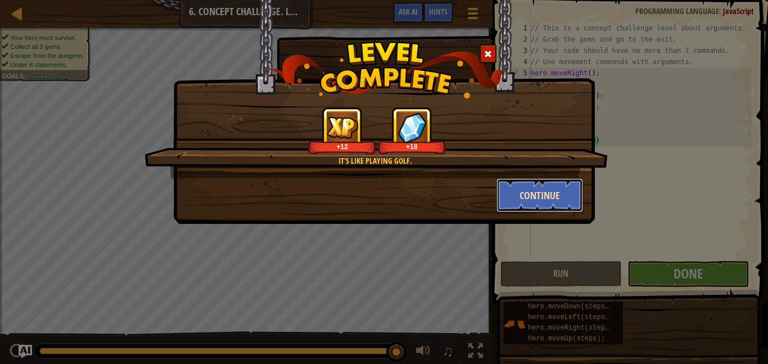
click at [535, 201] on button "Continue" at bounding box center [539, 195] width 87 height 34
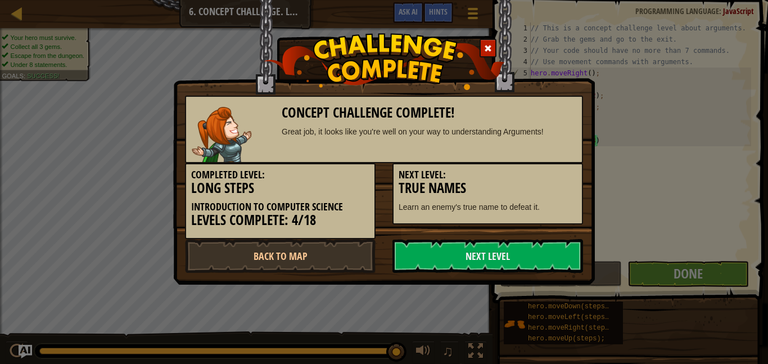
click at [557, 191] on h3 "True Names" at bounding box center [487, 187] width 178 height 15
click at [550, 193] on h3 "True Names" at bounding box center [487, 187] width 178 height 15
click at [548, 194] on h3 "True Names" at bounding box center [487, 187] width 178 height 15
click at [543, 184] on h3 "True Names" at bounding box center [487, 187] width 178 height 15
click at [484, 260] on link "Next Level" at bounding box center [487, 256] width 190 height 34
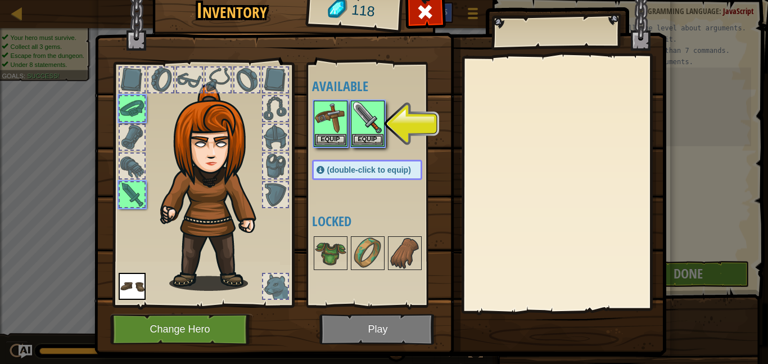
click at [384, 330] on img at bounding box center [379, 152] width 571 height 408
click at [365, 136] on button "Equip" at bounding box center [367, 139] width 31 height 12
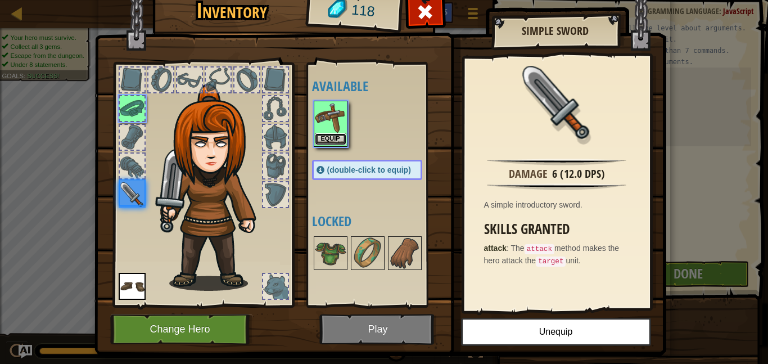
click at [337, 138] on button "Equip" at bounding box center [330, 139] width 31 height 12
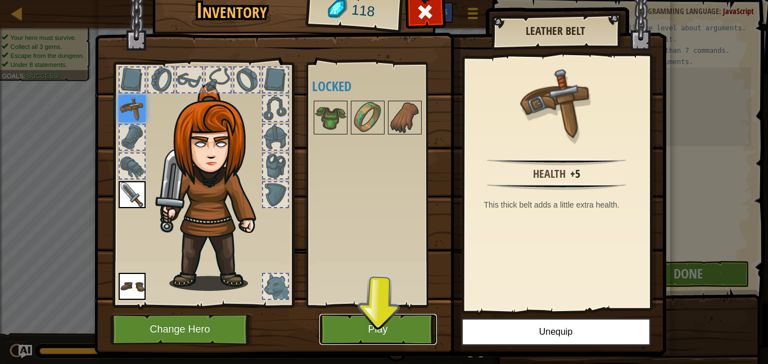
click at [370, 332] on button "Play" at bounding box center [377, 329] width 117 height 31
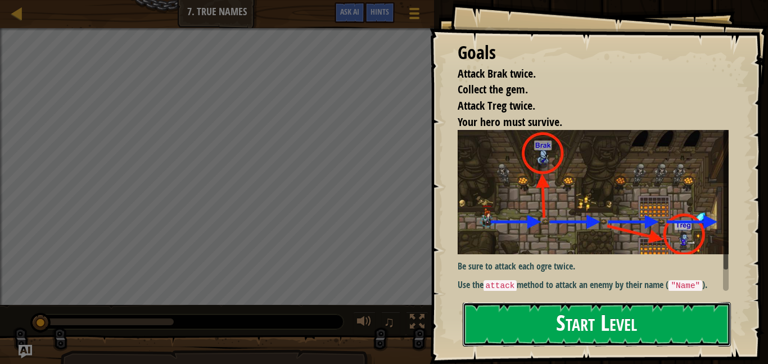
click at [646, 323] on button "Start Level" at bounding box center [596, 324] width 268 height 44
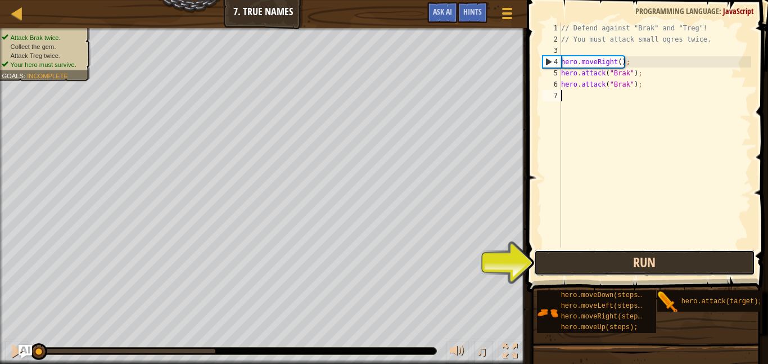
click at [696, 250] on button "Run" at bounding box center [644, 262] width 221 height 26
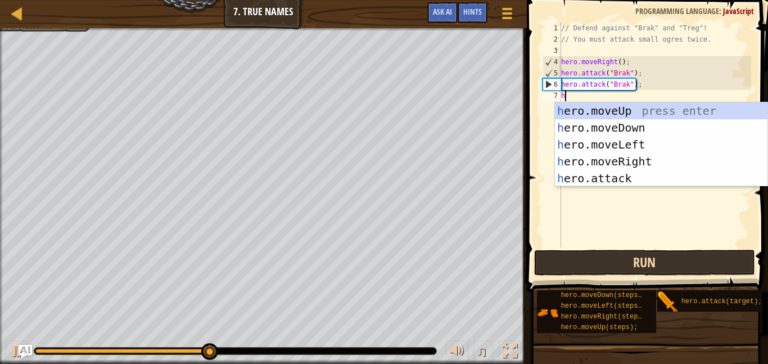
scroll to position [5, 0]
type textarea "hero"
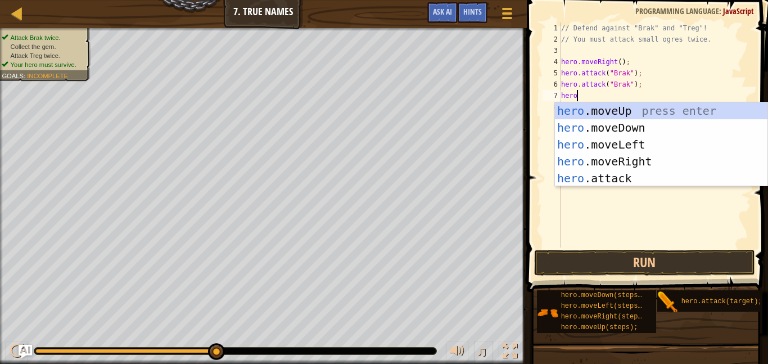
click at [677, 162] on div "hero .moveUp press enter hero .moveDown press enter hero .moveLeft press enter …" at bounding box center [661, 161] width 212 height 118
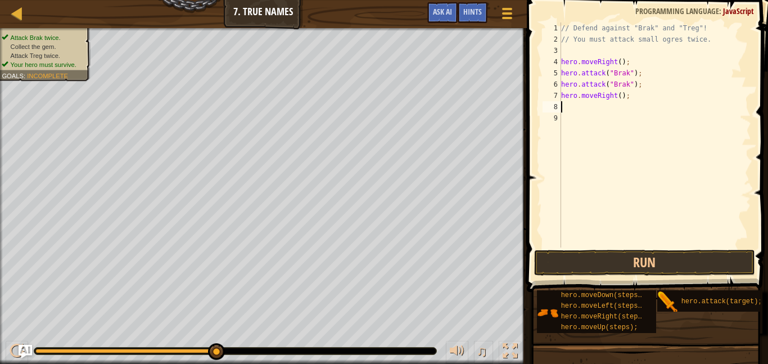
scroll to position [5, 0]
click at [606, 115] on div "// Defend against "Brak" and "Treg"! // You must attack small ogres twice. hero…" at bounding box center [655, 145] width 192 height 247
click at [612, 120] on div "// Defend against "Brak" and "Treg"! // You must attack small ogres twice. hero…" at bounding box center [655, 145] width 192 height 247
click at [615, 111] on div "// Defend against "Brak" and "Treg"! // You must attack small ogres twice. hero…" at bounding box center [655, 145] width 192 height 247
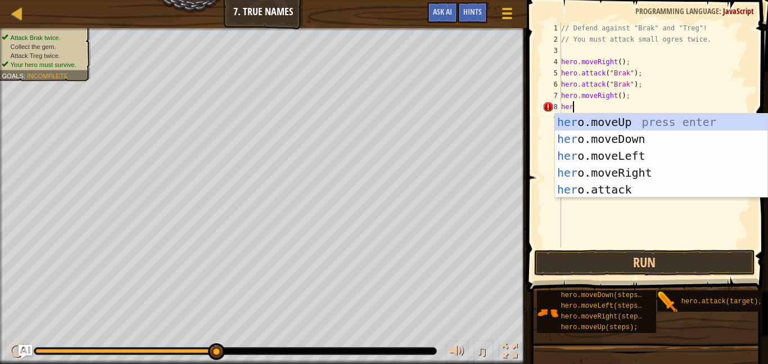
scroll to position [5, 1]
type textarea "h"
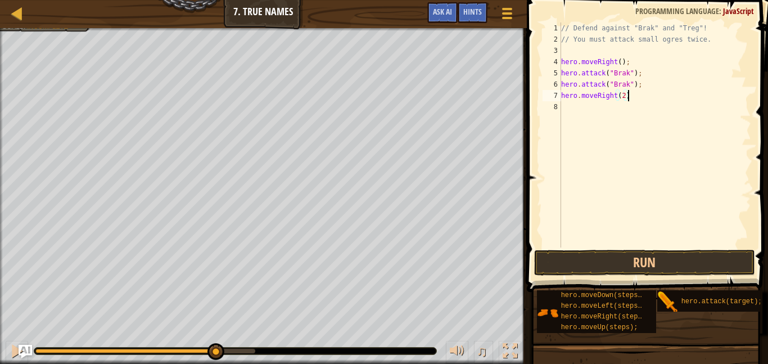
scroll to position [5, 10]
type textarea "hero.moveRight(2);"
click at [633, 123] on div "// Defend against "Brak" and "Treg"! // You must attack small ogres twice. hero…" at bounding box center [655, 145] width 192 height 247
click at [634, 95] on div "// Defend against "Brak" and "Treg"! // You must attack small ogres twice. hero…" at bounding box center [655, 145] width 192 height 247
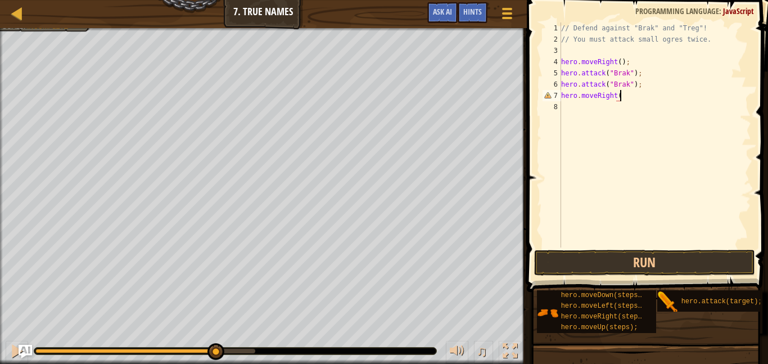
scroll to position [5, 8]
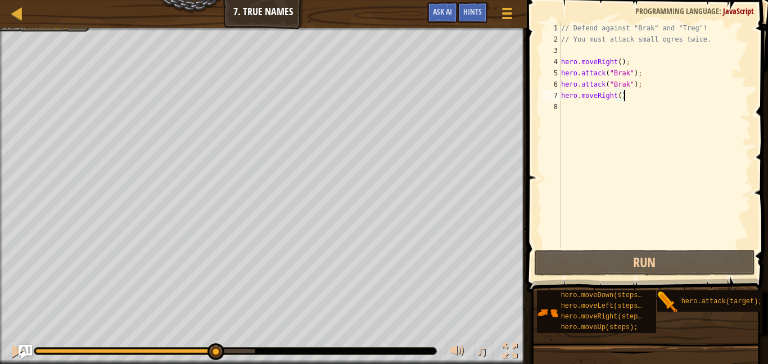
type textarea "hero.moveRight();"
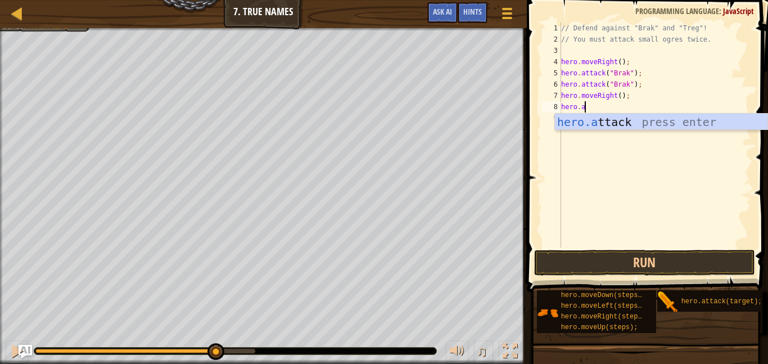
scroll to position [5, 3]
click at [709, 125] on div "hero.a ttack press enter" at bounding box center [661, 139] width 212 height 51
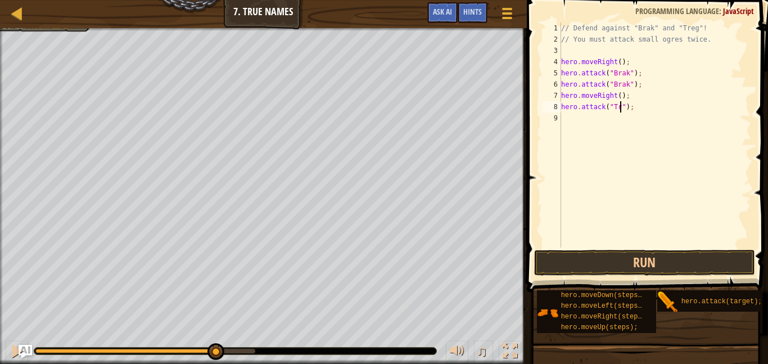
type textarea "hero.attack("Treg");"
click at [644, 135] on div "// Defend against "Brak" and "Treg"! // You must attack small ogres twice. hero…" at bounding box center [655, 145] width 192 height 247
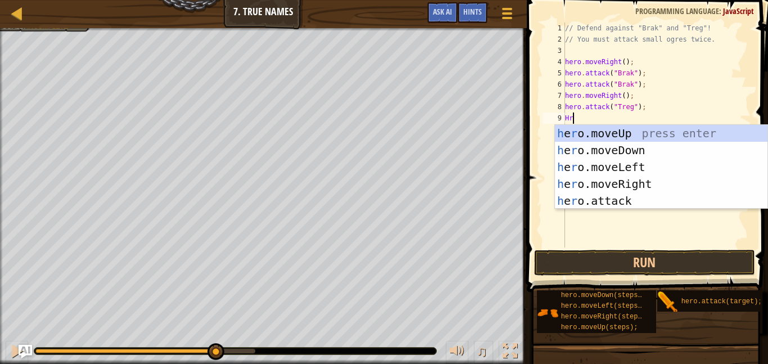
scroll to position [5, 1]
click at [669, 204] on div "h e r o.moveUp press enter h e r o.moveDown press enter h e r o.moveLeft press …" at bounding box center [661, 184] width 212 height 118
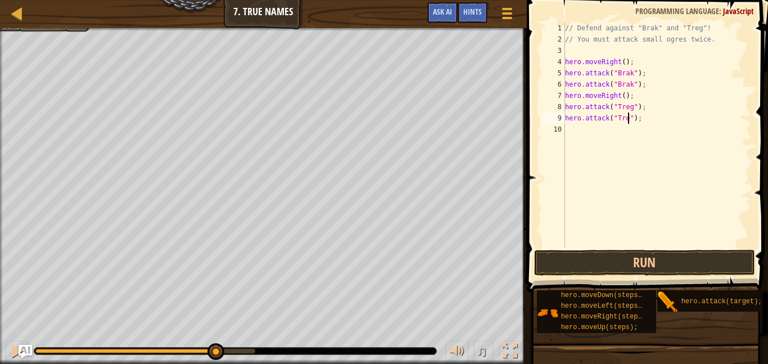
type textarea "hero.attack("Treg");"
click at [661, 144] on div "// Defend against "Brak" and "Treg"! // You must attack small ogres twice. hero…" at bounding box center [656, 145] width 188 height 247
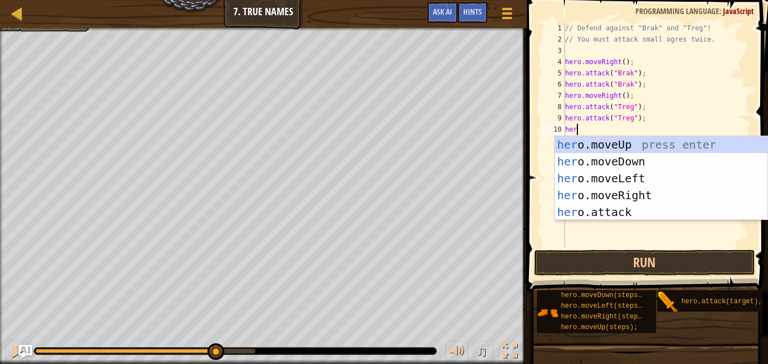
scroll to position [5, 2]
type textarea "hero"
click at [654, 203] on div "hero .moveUp press enter hero .moveDown press enter hero .moveLeft press enter …" at bounding box center [661, 195] width 212 height 118
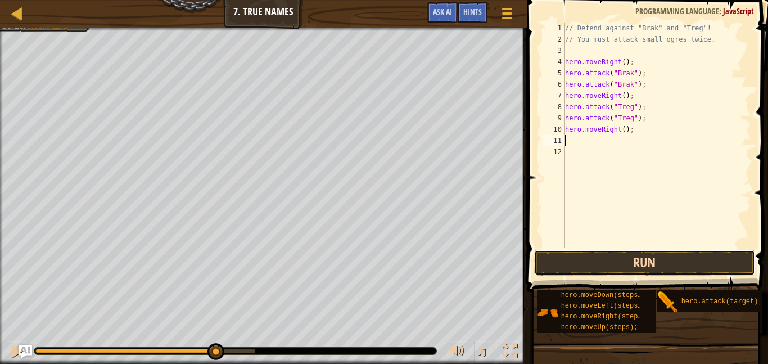
click at [636, 262] on button "Run" at bounding box center [644, 262] width 221 height 26
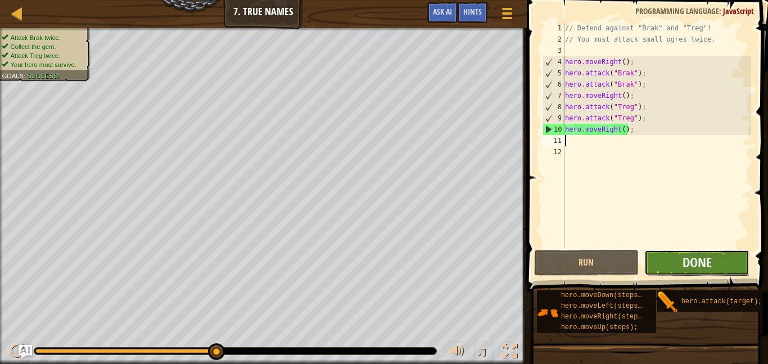
click at [742, 270] on button "Done" at bounding box center [696, 262] width 105 height 26
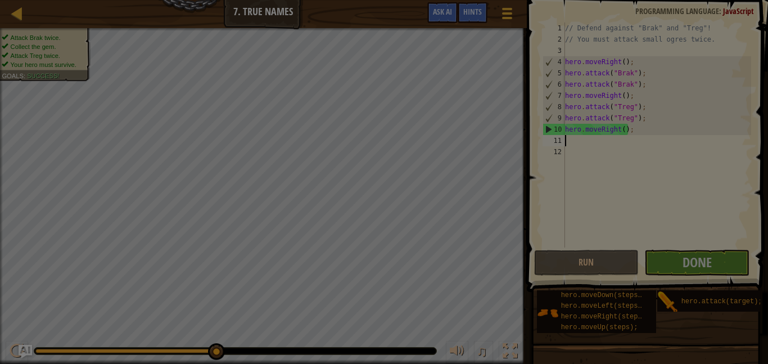
click at [0, 0] on div "Loading..." at bounding box center [0, 0] width 0 height 0
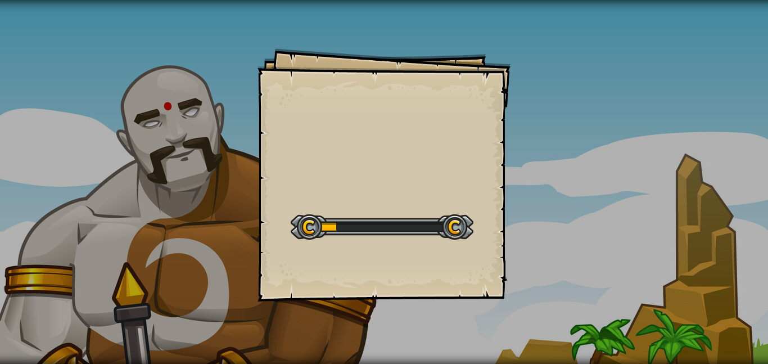
click at [475, 130] on div "Goals Start Level Error loading from server. Try refreshing the page. You'll ne…" at bounding box center [383, 174] width 253 height 253
click at [478, 124] on div "Goals Start Level Error loading from server. Try refreshing the page. You'll ne…" at bounding box center [383, 174] width 253 height 253
click at [485, 120] on div "Goals Start Level Error loading from server. Try refreshing the page. You'll ne…" at bounding box center [383, 174] width 253 height 253
click at [489, 158] on div "Goals Start Level Error loading from server. Try refreshing the page. You'll ne…" at bounding box center [383, 174] width 253 height 253
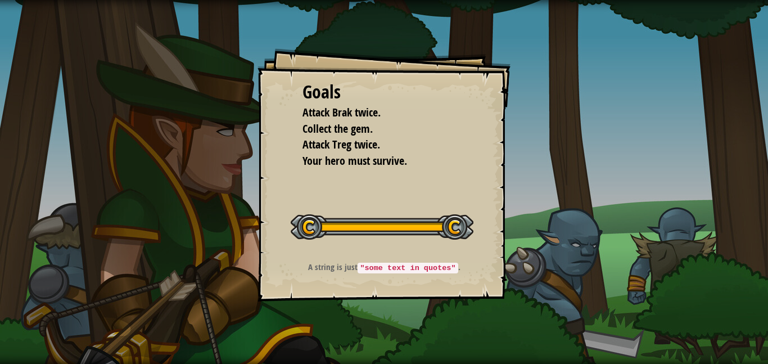
click at [408, 271] on code ""some text in quotes"" at bounding box center [407, 267] width 100 height 11
click at [416, 271] on code ""some text in quotes"" at bounding box center [407, 267] width 100 height 11
click at [405, 274] on div "A string is just "some text in quotes" ." at bounding box center [383, 270] width 225 height 18
click at [405, 270] on code ""some text in quotes"" at bounding box center [407, 267] width 100 height 11
click at [406, 267] on code ""some text in quotes"" at bounding box center [407, 267] width 100 height 11
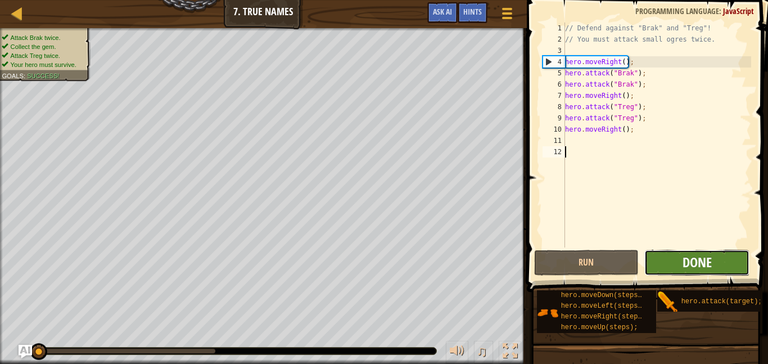
click at [711, 266] on span "Done" at bounding box center [696, 262] width 29 height 18
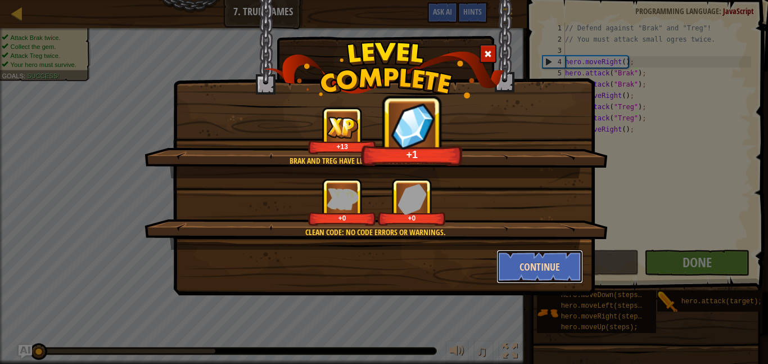
click at [542, 264] on button "Continue" at bounding box center [539, 266] width 87 height 34
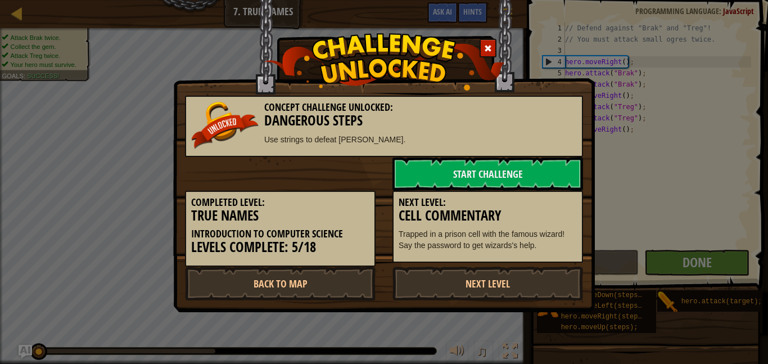
click at [546, 267] on link "Next Level" at bounding box center [487, 283] width 190 height 34
click at [565, 253] on div "Next Level: Cell Commentary Trapped in a prison cell with the famous wizard! Sa…" at bounding box center [487, 226] width 190 height 72
click at [556, 274] on link "Next Level" at bounding box center [487, 283] width 190 height 34
click at [478, 180] on link "Start Challenge" at bounding box center [487, 174] width 190 height 34
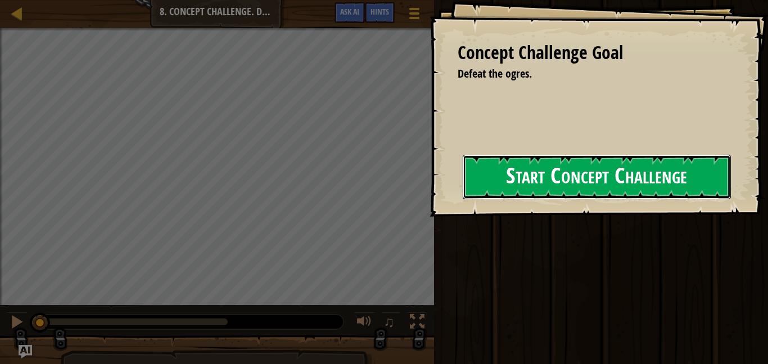
click at [484, 187] on button "Start Concept Challenge" at bounding box center [596, 177] width 268 height 44
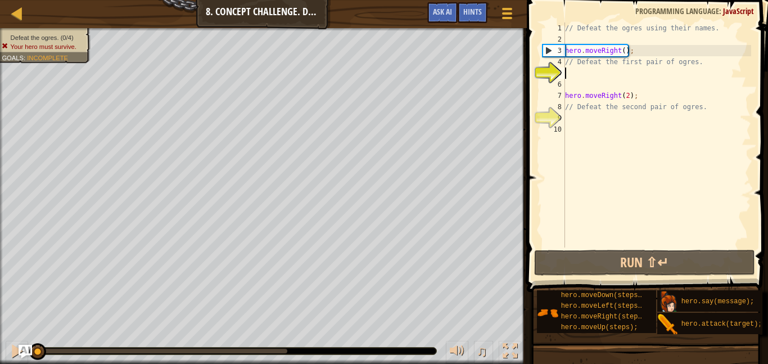
click at [677, 291] on img at bounding box center [667, 301] width 21 height 21
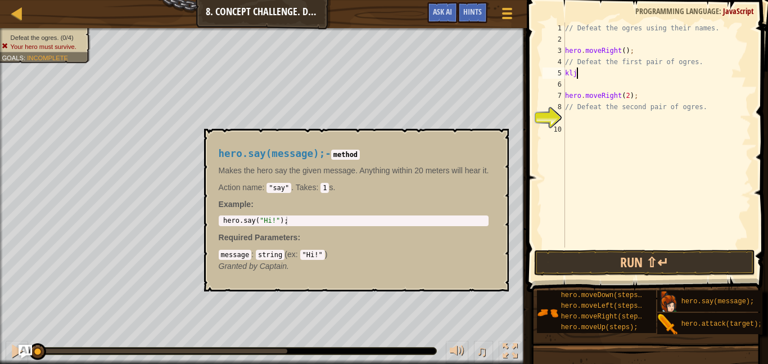
scroll to position [5, 1]
type textarea "k"
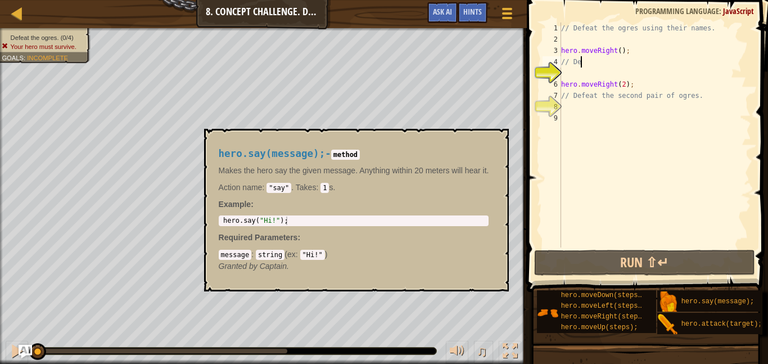
scroll to position [5, 0]
type textarea "/"
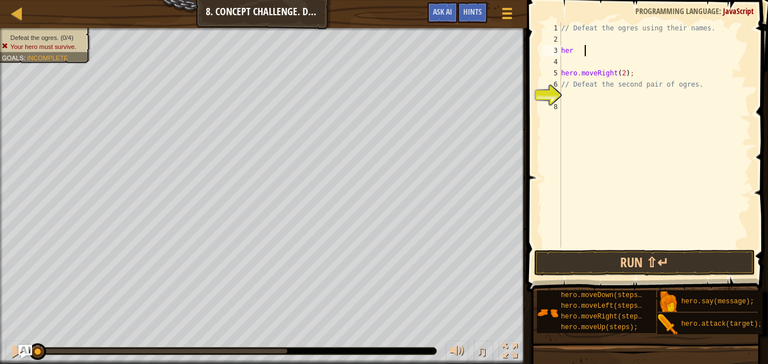
type textarea "her"
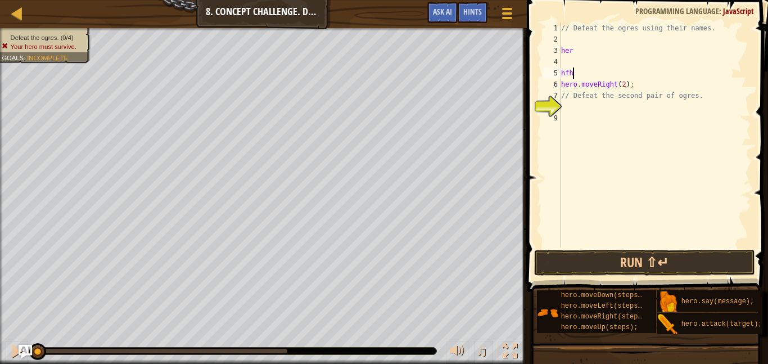
scroll to position [5, 1]
type textarea "h"
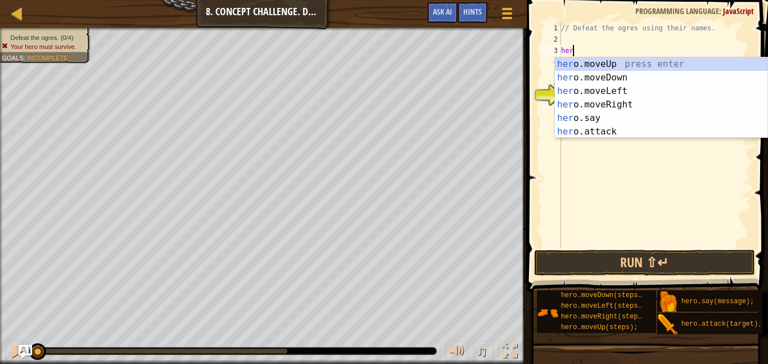
type textarea "h"
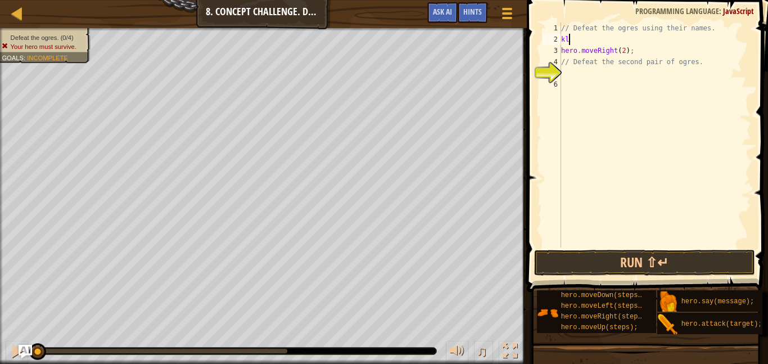
scroll to position [5, 1]
type textarea "k"
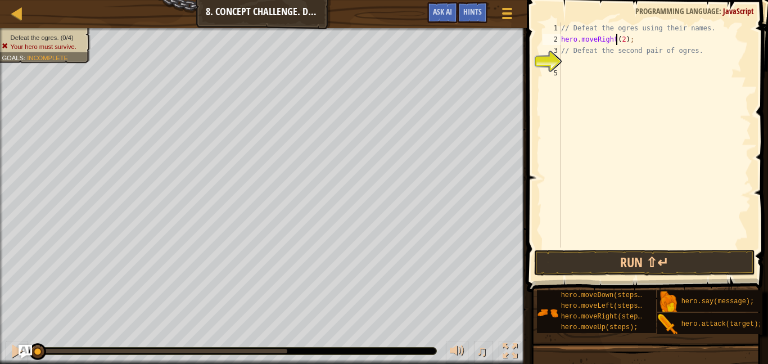
type textarea "// Defeat the second pair of ogres."
